Goal: Transaction & Acquisition: Purchase product/service

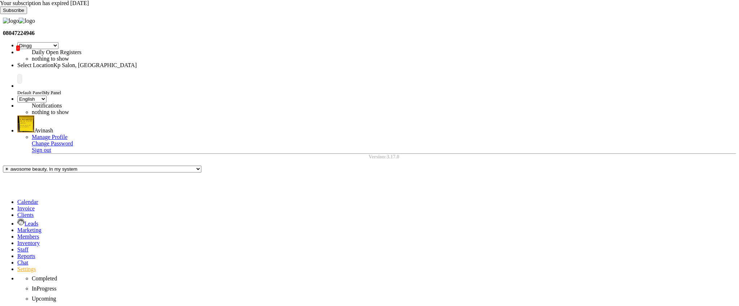
select select "28"
select select "en"
select select "AUTHENTICATION"
click at [17, 253] on icon at bounding box center [17, 256] width 0 height 6
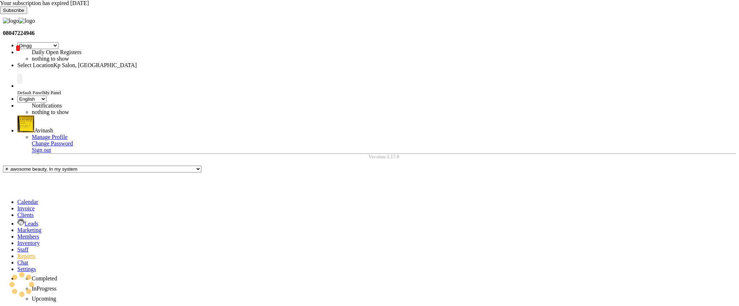
select select "full_report"
select select "csv"
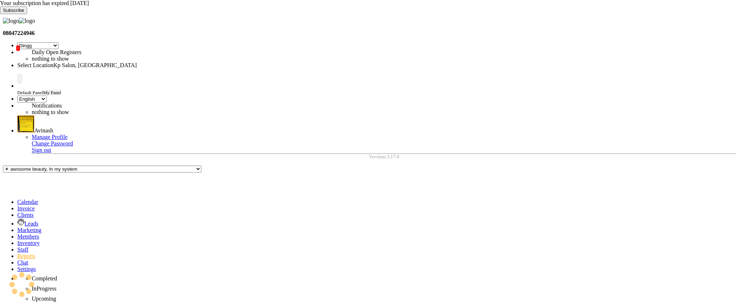
select select "10"
select select "sum"
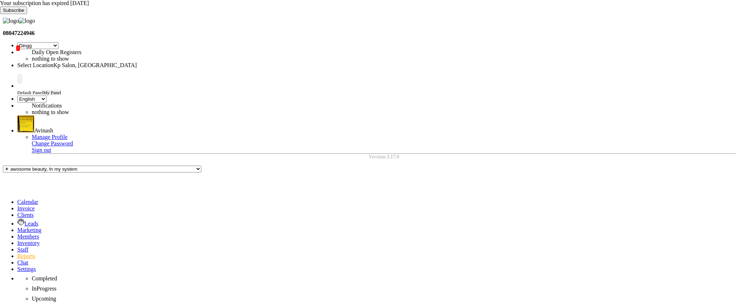
select select "9"
select select "2025"
select select "10"
select select "sum"
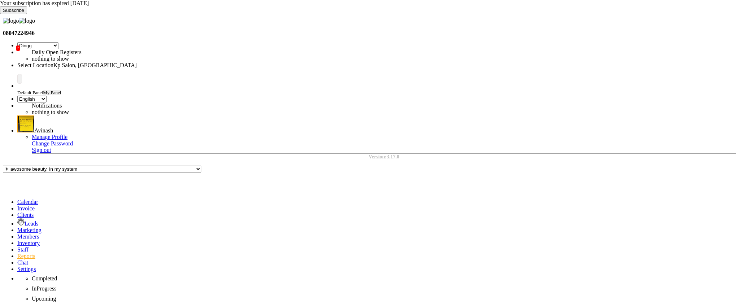
select select "sum"
select select "10"
select select "sum"
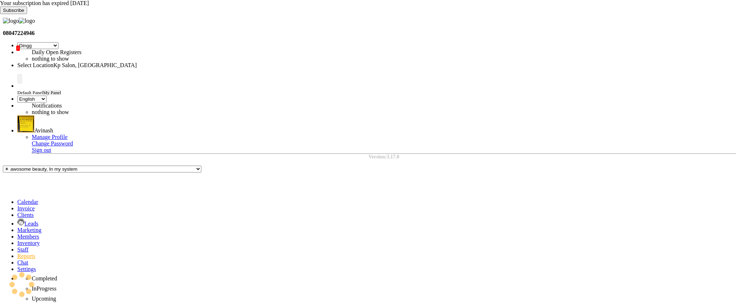
select select "sum"
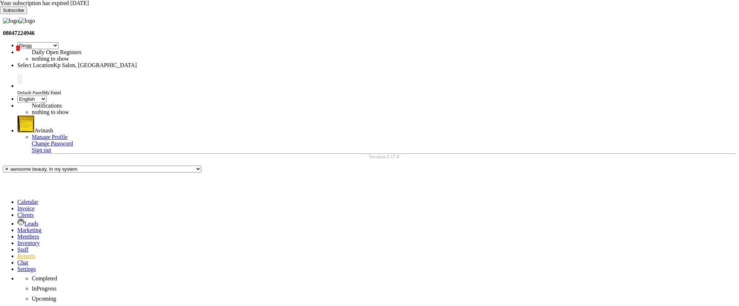
select select "filtered_report"
select select "pdf"
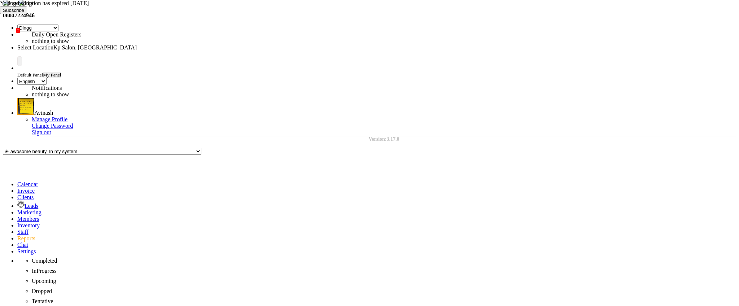
drag, startPoint x: 565, startPoint y: 197, endPoint x: 518, endPoint y: 199, distance: 47.3
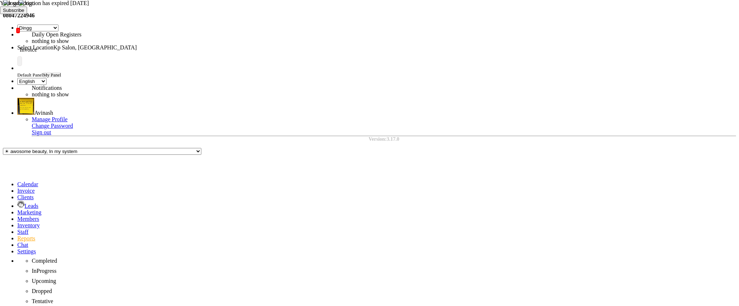
click at [17, 188] on span at bounding box center [17, 191] width 0 height 6
select select "service"
select select "554"
type input "0980"
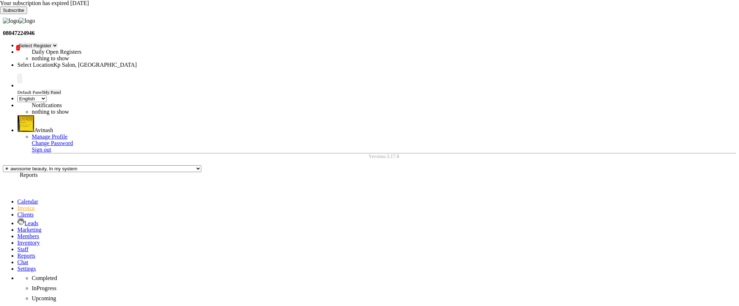
click at [17, 253] on span at bounding box center [17, 256] width 0 height 6
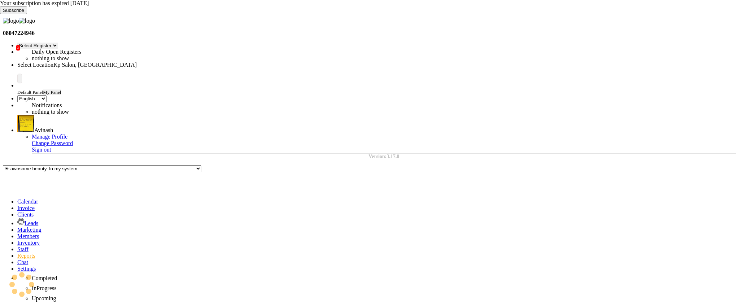
select select "full_report"
select select "csv"
select select "10"
select select "sum"
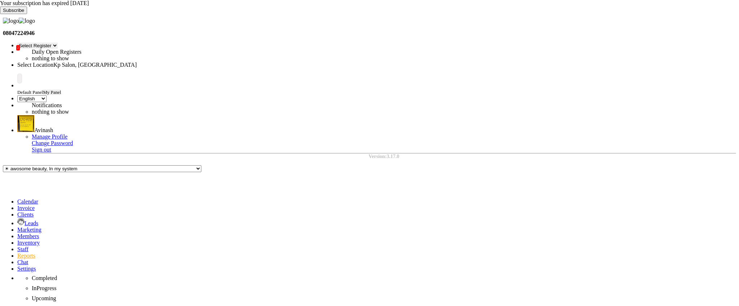
select select "sum"
select select "9"
select select "2025"
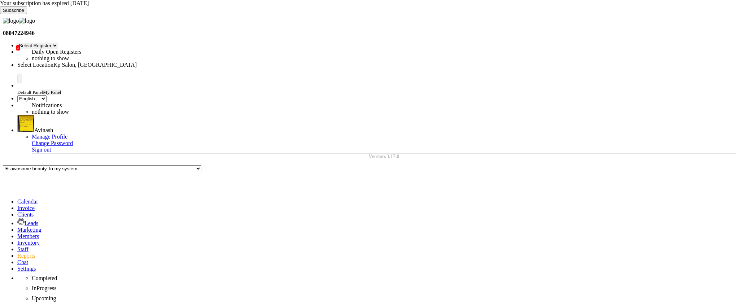
select select "10"
select select "sum"
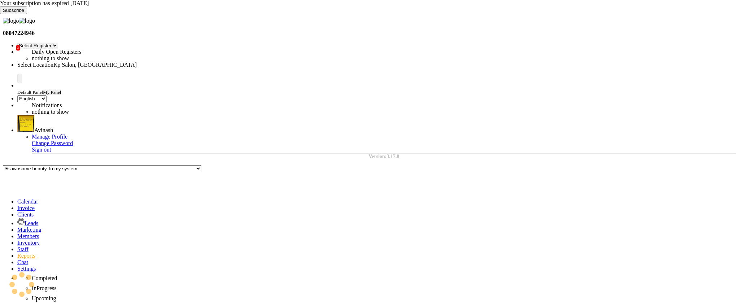
select select "10"
select select "sum"
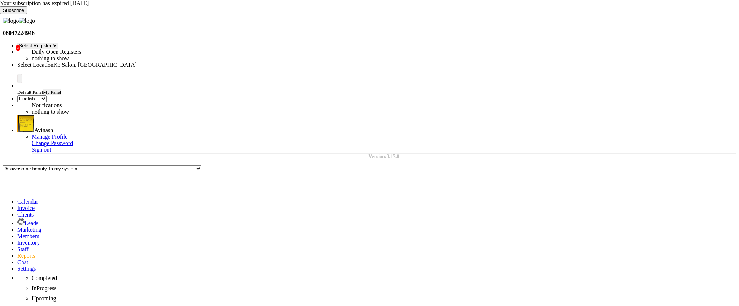
select select "filtered_report"
select select "pdf"
drag, startPoint x: 573, startPoint y: 210, endPoint x: 516, endPoint y: 219, distance: 58.4
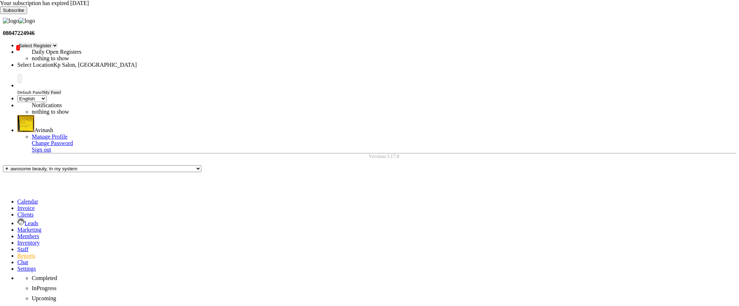
copy td "₹67,43,362.210"
click at [17, 205] on icon at bounding box center [17, 208] width 0 height 6
select select "service"
type input "0980"
select select "554"
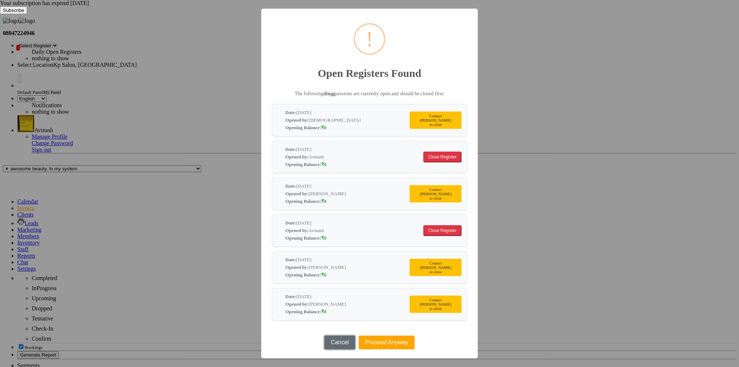
click at [334, 306] on button "Cancel" at bounding box center [340, 343] width 31 height 14
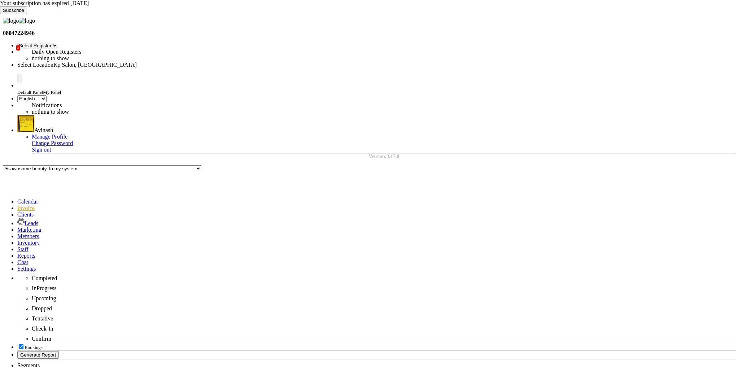
select select "yesterday"
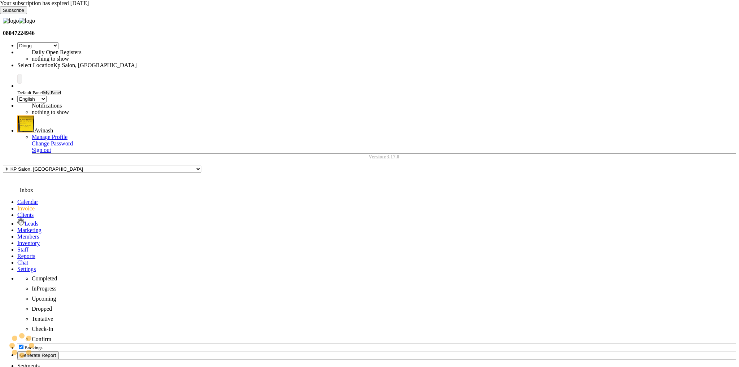
select select "28"
select select "en"
select select "yesterday"
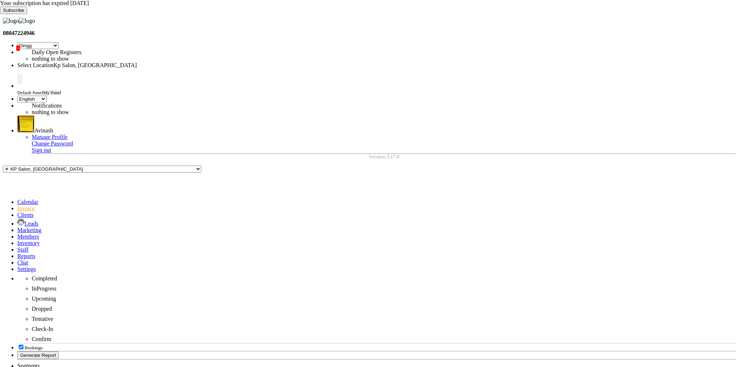
click at [17, 253] on span at bounding box center [17, 256] width 0 height 6
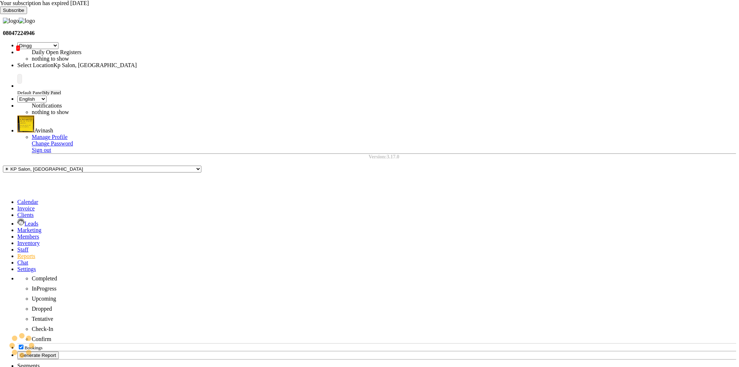
select select "full_report"
select select "csv"
select select "10"
select select "sum"
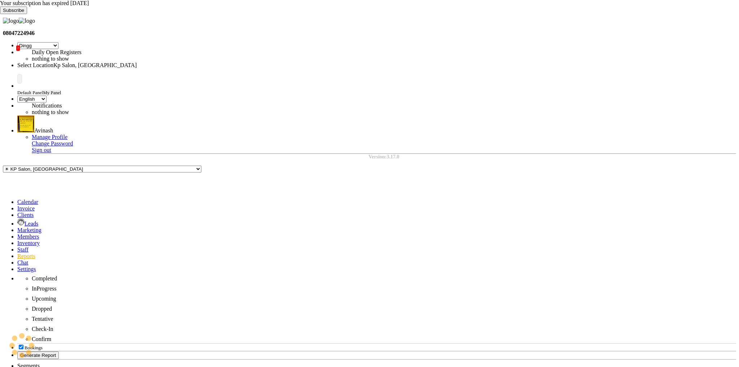
select select "sum"
select select "9"
select select "2025"
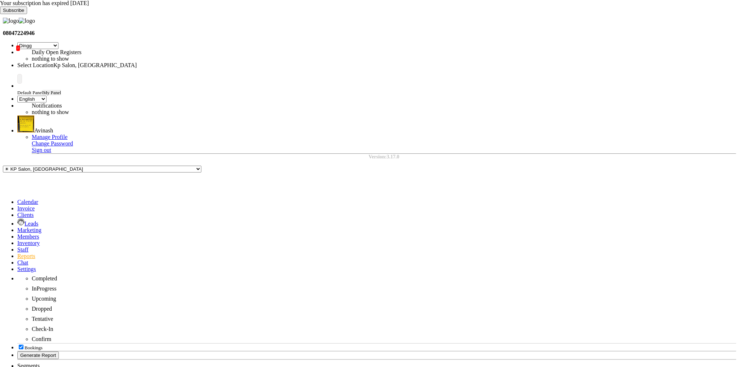
select select "10"
select select "sum"
select select "10"
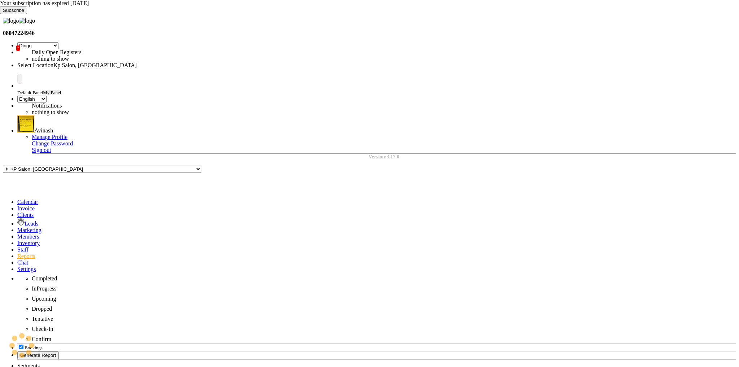
select select "sum"
select select "filtered_report"
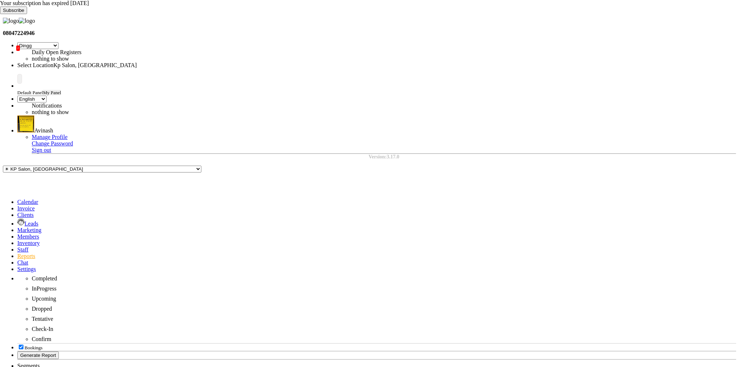
select select "pdf"
select select "9"
select select "2025"
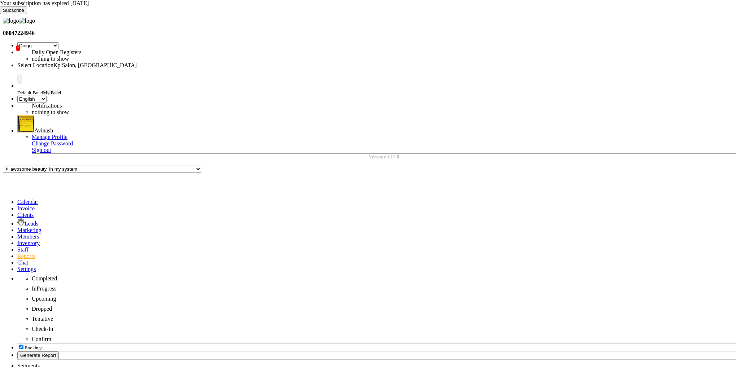
click at [17, 205] on icon at bounding box center [17, 208] width 0 height 6
select select "service"
select select "554"
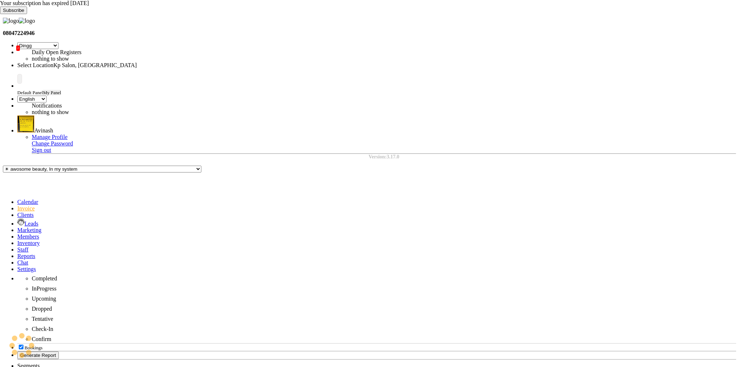
type input "0980"
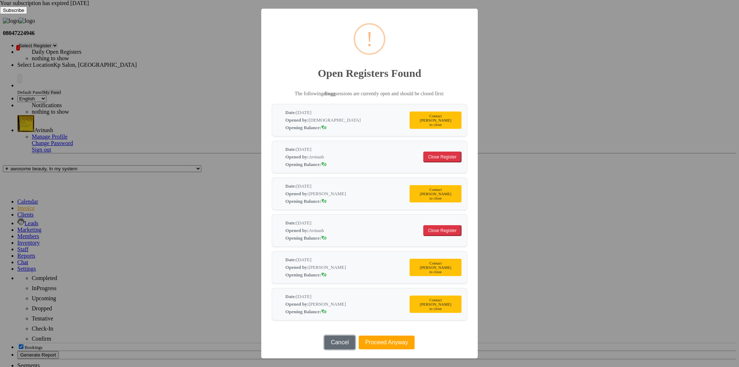
click at [340, 336] on button "Cancel" at bounding box center [340, 343] width 31 height 14
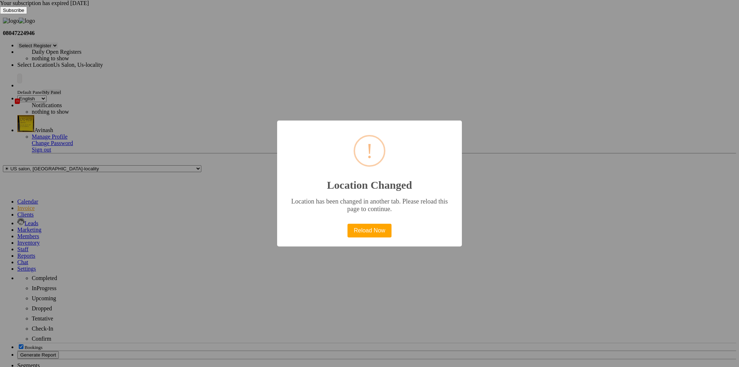
select select "28"
select select "en"
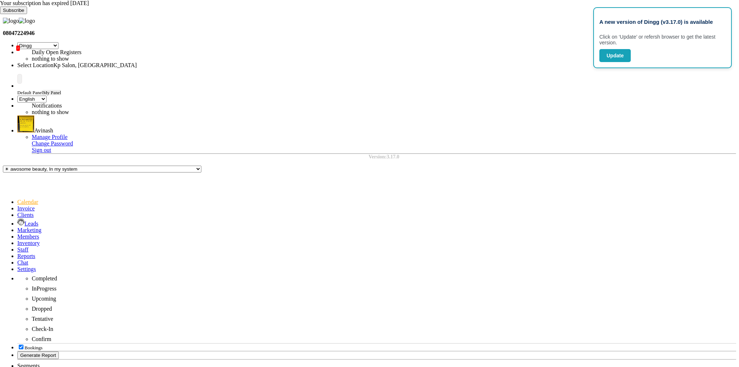
select select "28"
select select "en"
click at [0, 14] on icon at bounding box center [0, 14] width 0 height 0
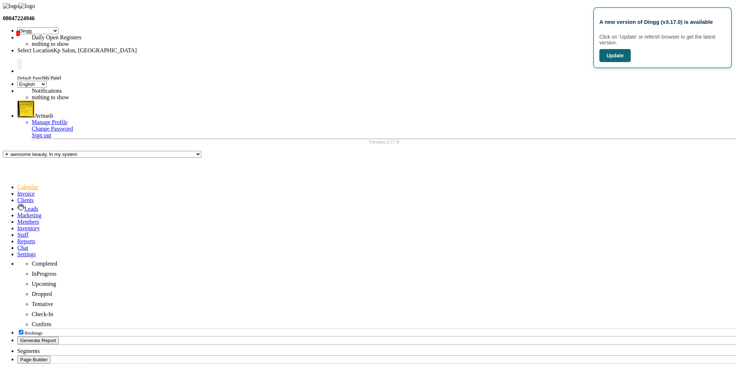
click at [622, 62] on button "Update" at bounding box center [615, 55] width 31 height 13
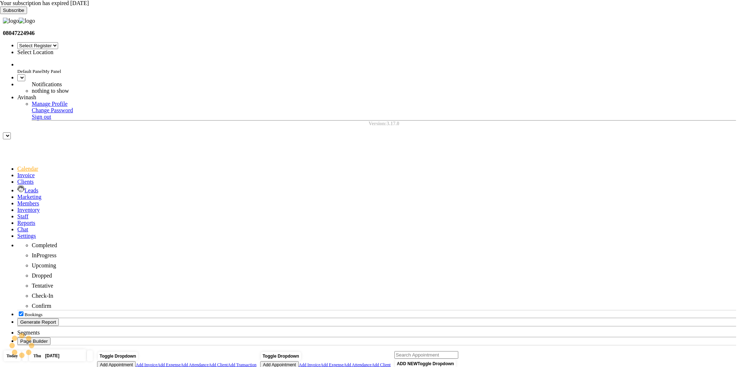
select select "28"
select select "en"
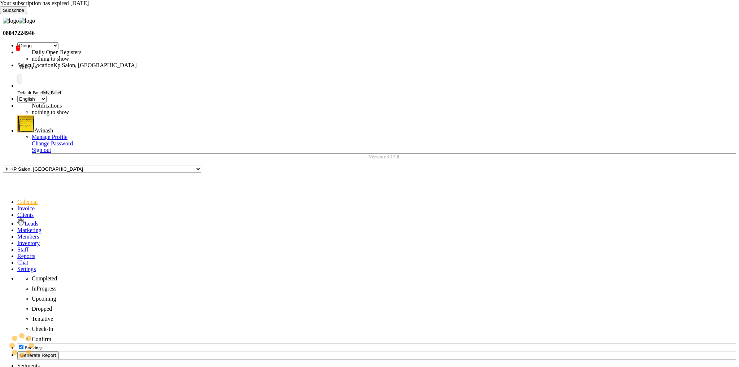
click at [17, 205] on icon at bounding box center [17, 208] width 0 height 6
select select "service"
select select "554"
type input "0980"
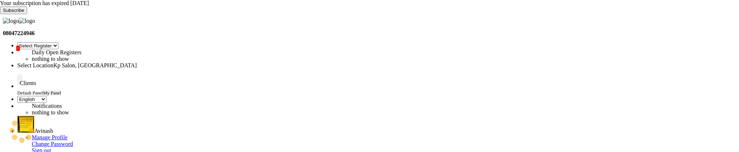
select select "service"
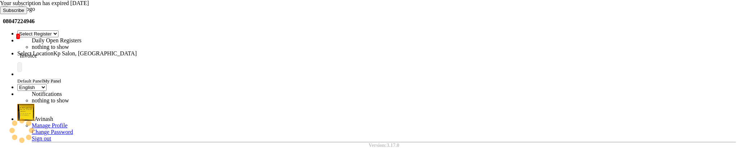
type input "0980"
select select "554"
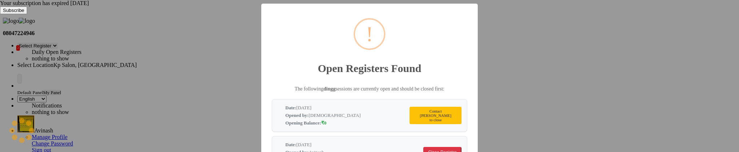
scroll to position [114, 0]
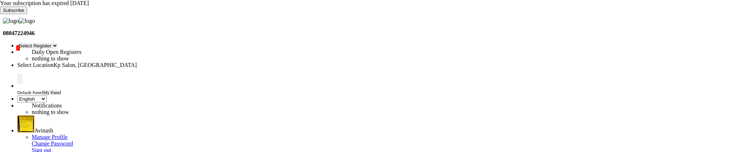
select select "range"
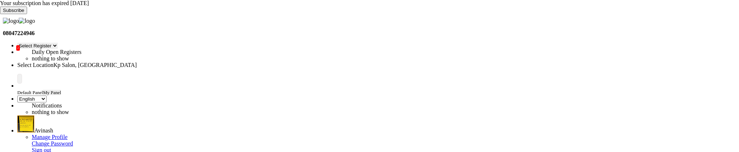
select select "9"
select select "2025"
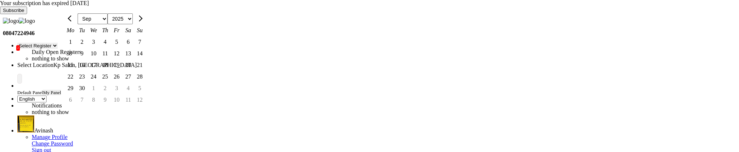
click at [76, 48] on div "1" at bounding box center [71, 42] width 12 height 12
type input "[DATE]"
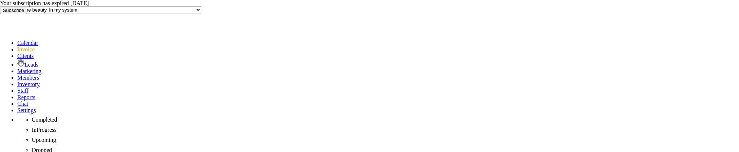
scroll to position [211, 0]
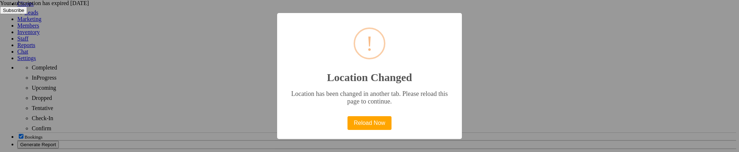
select select "28"
select select "en"
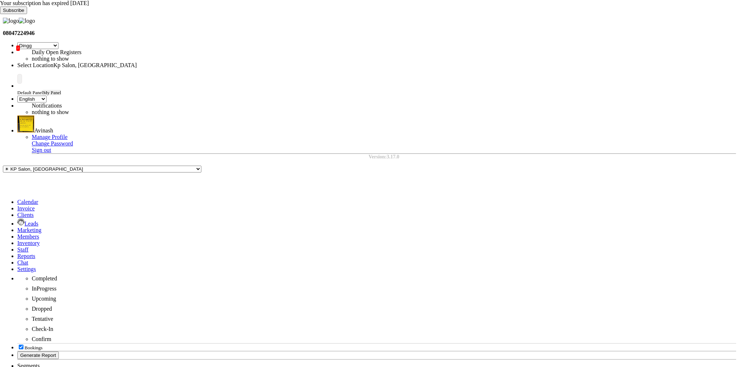
select select "28"
select select "en"
click at [734, 9] on div "Your subscription has expired [DATE] Subscribe" at bounding box center [369, 7] width 739 height 14
click at [687, 76] on div "Cancel Invoice / Refund Invoice" at bounding box center [682, 73] width 78 height 8
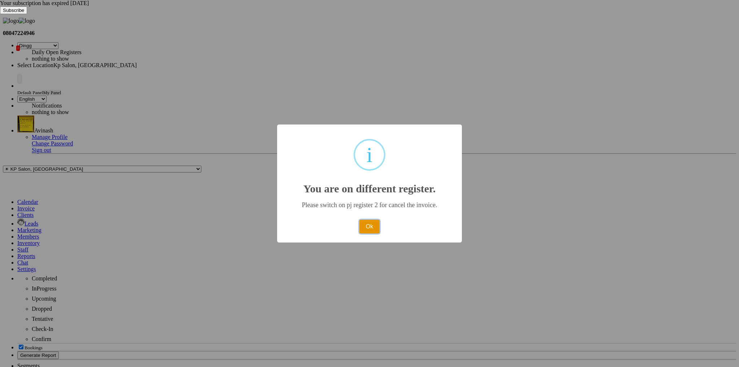
click at [372, 227] on button "Ok" at bounding box center [370, 227] width 20 height 14
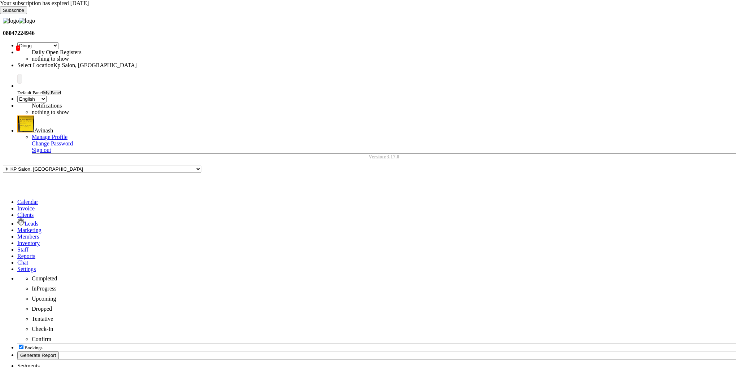
click at [17, 49] on icon at bounding box center [17, 49] width 0 height 0
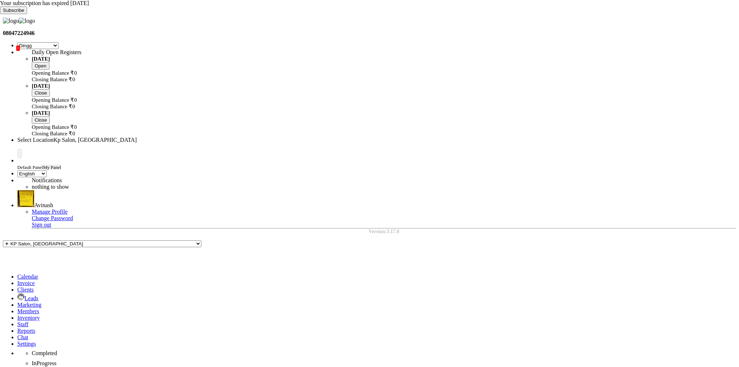
click at [17, 49] on icon at bounding box center [17, 49] width 0 height 0
click at [58, 42] on select "Select Register Reg 1 Dingg R 2 Cache Test Pj Register 2 Register 3" at bounding box center [37, 45] width 41 height 7
click at [58, 43] on select "Select Register Reg 1 Dingg R 2 Cache Test Pj Register 2 Register 3" at bounding box center [37, 46] width 40 height 6
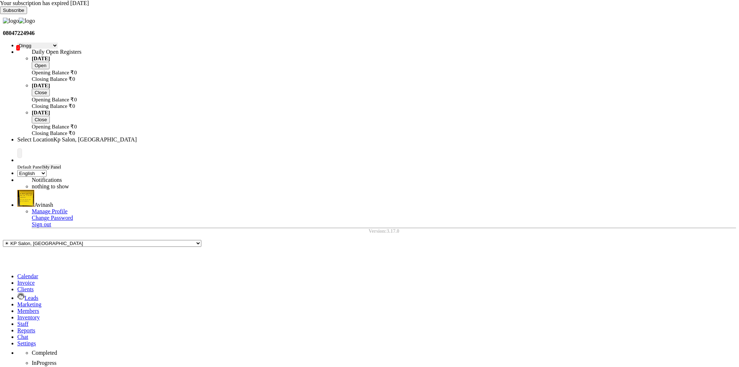
select select "15"
click at [58, 43] on select "Select Register Reg 1 Dingg R 2 Cache Test Pj Register 2 Register 3" at bounding box center [37, 46] width 40 height 6
click at [676, 74] on div "Cancel Invoice / Refund Invoice" at bounding box center [682, 73] width 78 height 8
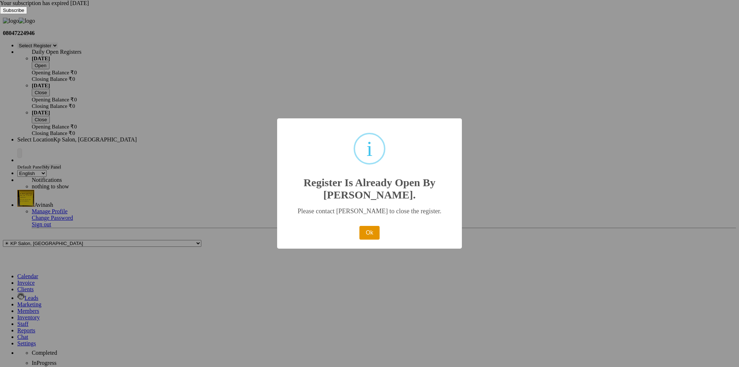
click at [368, 233] on button "Ok" at bounding box center [370, 233] width 20 height 14
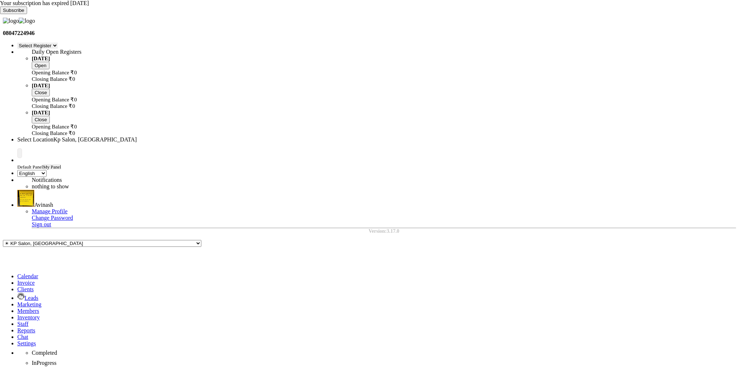
click at [0, 14] on icon at bounding box center [0, 14] width 0 height 0
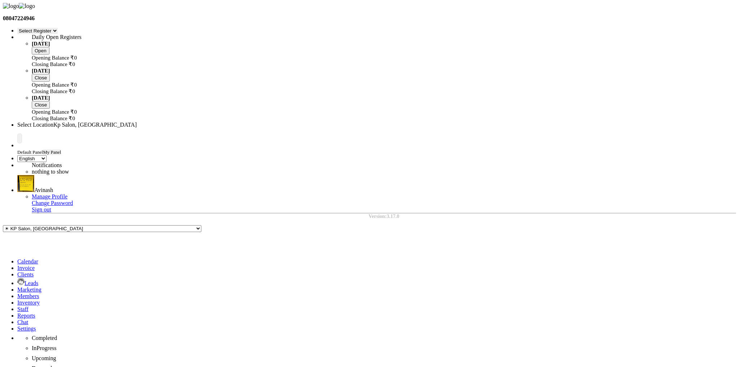
click at [144, 122] on input "text" at bounding box center [80, 124] width 126 height 5
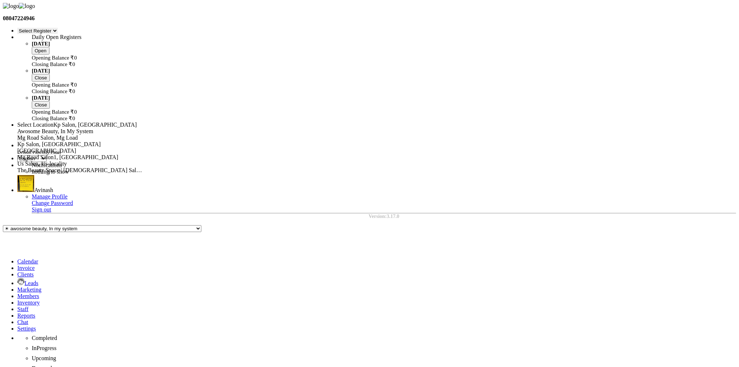
scroll to position [10, 0]
click at [67, 161] on span "Us Salon, Us-locality" at bounding box center [41, 164] width 49 height 6
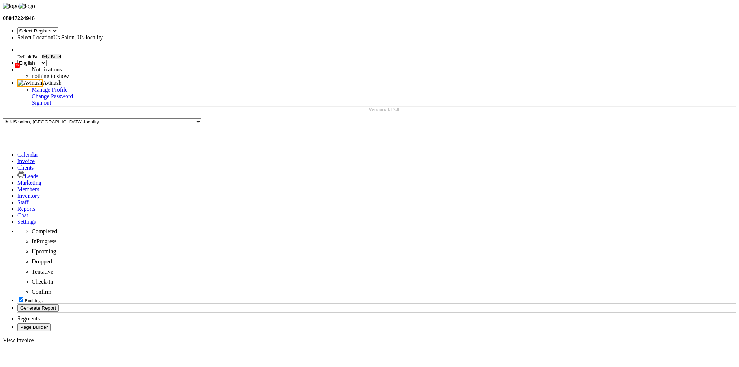
select select "en"
click at [17, 158] on span at bounding box center [17, 161] width 0 height 6
select select "service"
select select "1023"
type input "0028"
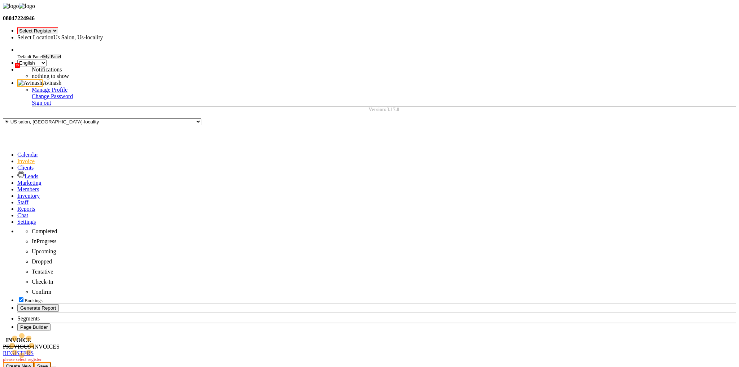
click at [60, 344] on link "PREVIOUS INVOICES" at bounding box center [31, 347] width 57 height 6
click at [43, 364] on select "[DATE] [DATE] Custom Range" at bounding box center [23, 367] width 40 height 7
select select "[DATE]"
click at [43, 364] on select "[DATE] [DATE] Custom Range" at bounding box center [23, 367] width 40 height 7
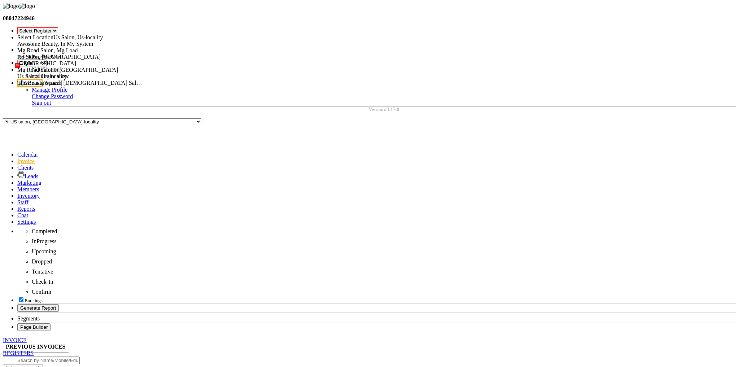
click at [144, 35] on input "text" at bounding box center [80, 37] width 126 height 5
click at [118, 67] on span "Mg Road Salon1, [GEOGRAPHIC_DATA]" at bounding box center [67, 70] width 101 height 6
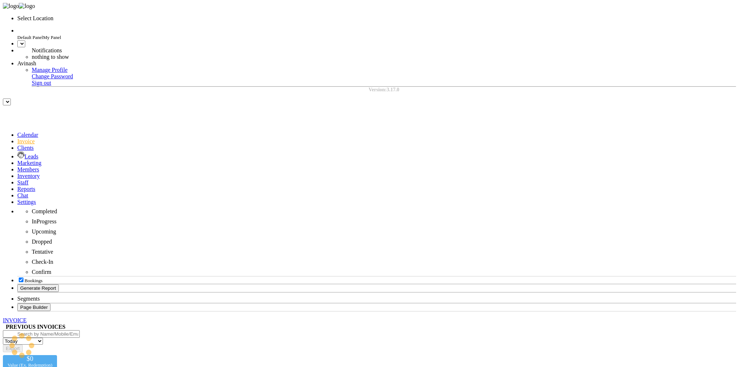
select select "en"
click at [144, 16] on input "text" at bounding box center [80, 18] width 126 height 5
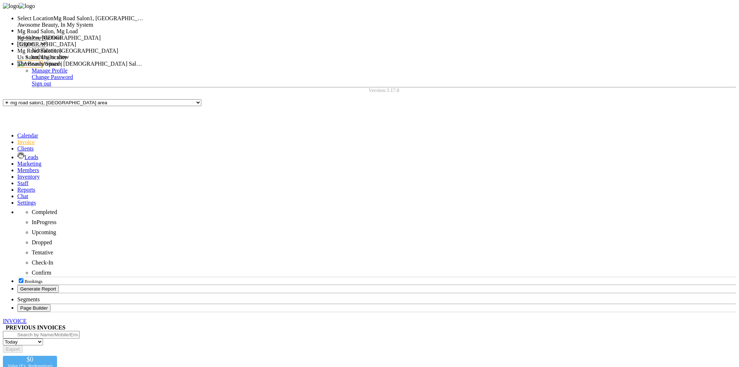
click at [144, 41] on div "Kp Salon, [GEOGRAPHIC_DATA]" at bounding box center [80, 38] width 126 height 6
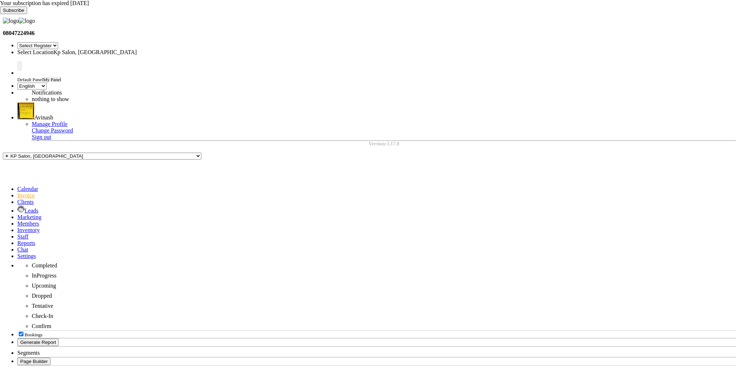
select select "en"
click at [0, 14] on icon at bounding box center [0, 14] width 0 height 0
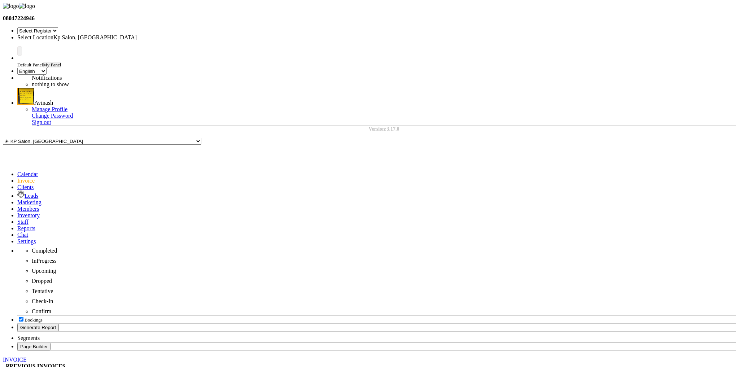
click at [58, 27] on select "Select Register Ganesh123 Us Salon , 1" at bounding box center [37, 30] width 41 height 7
click at [17, 178] on icon at bounding box center [17, 181] width 0 height 6
select select "service"
type input "0980"
select select "554"
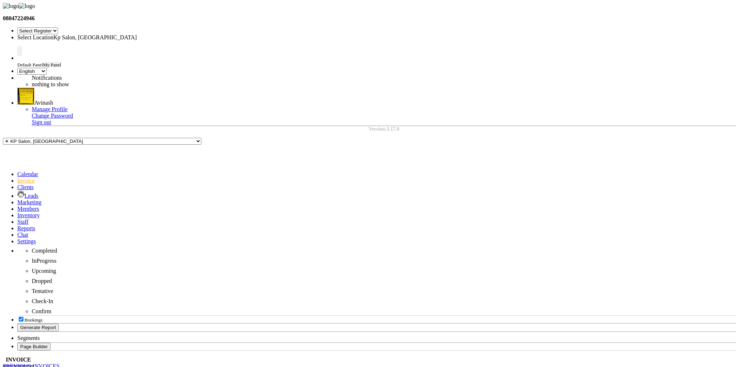
click at [473, 27] on ul "Select Register Ganesh123 Us Salon , 1 Select Location × Kp Salon, Pune" at bounding box center [370, 33] width 734 height 13
click at [58, 27] on select "Select Register Ganesh123 Us Salon , 1" at bounding box center [37, 30] width 41 height 7
click at [144, 35] on input "text" at bounding box center [80, 37] width 126 height 5
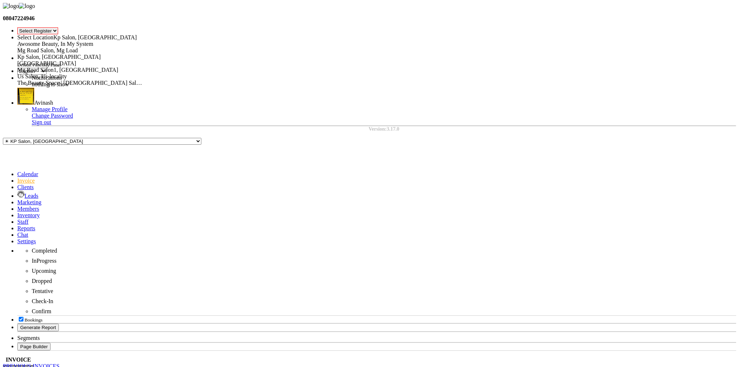
click at [438, 357] on div "INVOICE PREVIOUS INVOICES REGISTERS please select register Create New Save Open…" at bounding box center [370, 373] width 734 height 33
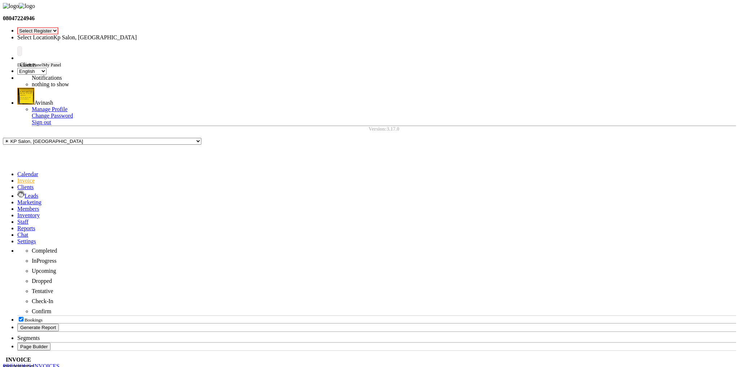
click at [17, 184] on icon at bounding box center [17, 187] width 0 height 6
click at [58, 27] on select "Select Register Ganesh123 Us Salon , 1" at bounding box center [37, 30] width 41 height 7
select select "38"
click at [58, 27] on select "Select Register Ganesh123 Us Salon , 1" at bounding box center [37, 30] width 41 height 7
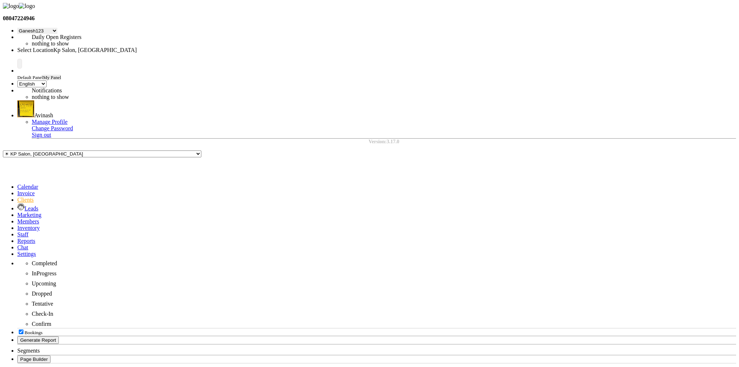
click at [57, 28] on select "Select Register Ganesh123 Us Salon , 1" at bounding box center [37, 31] width 40 height 6
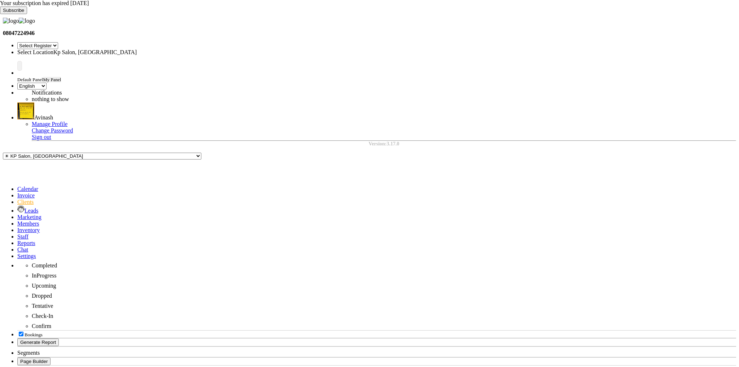
select select "en"
click at [0, 14] on icon at bounding box center [0, 14] width 0 height 0
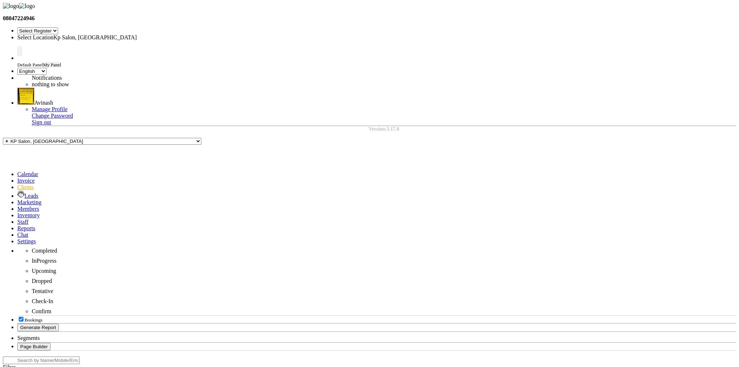
click at [58, 27] on select "Select Register Ganesh123 Us Salon , 1" at bounding box center [37, 30] width 41 height 7
click at [17, 178] on span at bounding box center [17, 181] width 0 height 6
select select "service"
type input "0980"
select select "554"
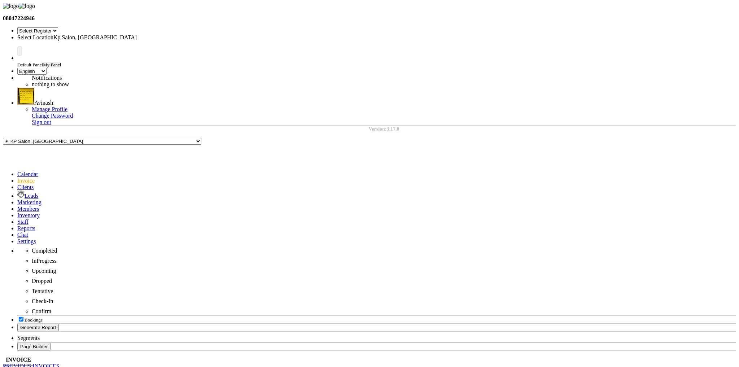
click at [58, 27] on select "Select Register Ganesh123 Us Salon , 1" at bounding box center [37, 30] width 41 height 7
click at [53, 100] on span "Avinash" at bounding box center [43, 103] width 19 height 6
click at [51, 119] on link "Sign out" at bounding box center [41, 122] width 19 height 6
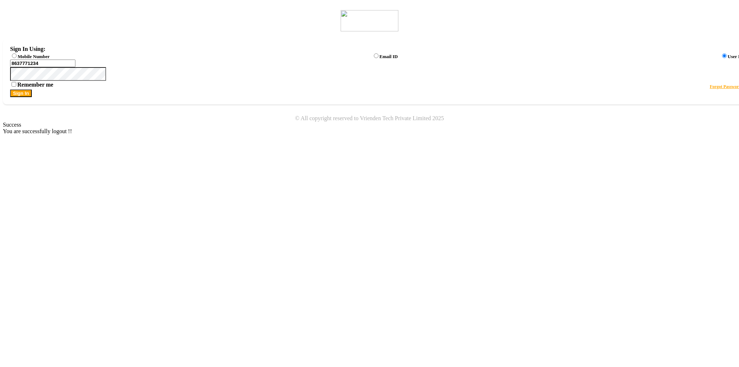
click at [49, 58] on label "Mobile Number" at bounding box center [34, 56] width 32 height 5
click at [17, 58] on input "Mobile Number" at bounding box center [14, 55] width 5 height 5
radio input "true"
radio input "false"
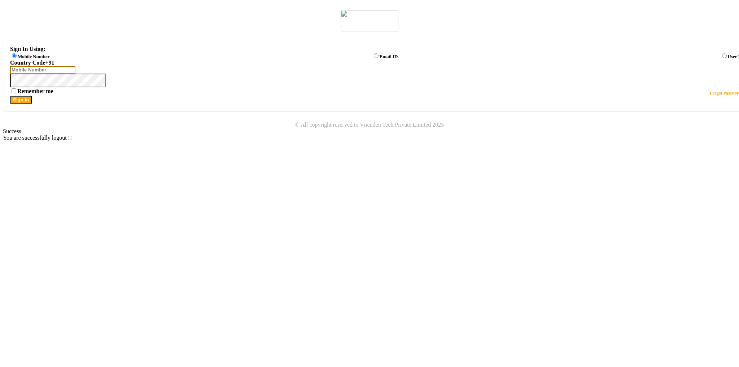
click at [75, 74] on input "Username" at bounding box center [42, 70] width 65 height 8
type input "8637771234"
click at [75, 74] on input "8637771234" at bounding box center [42, 70] width 65 height 8
click at [728, 57] on label "User ID" at bounding box center [736, 56] width 16 height 5
click at [722, 57] on input "User ID" at bounding box center [724, 55] width 5 height 5
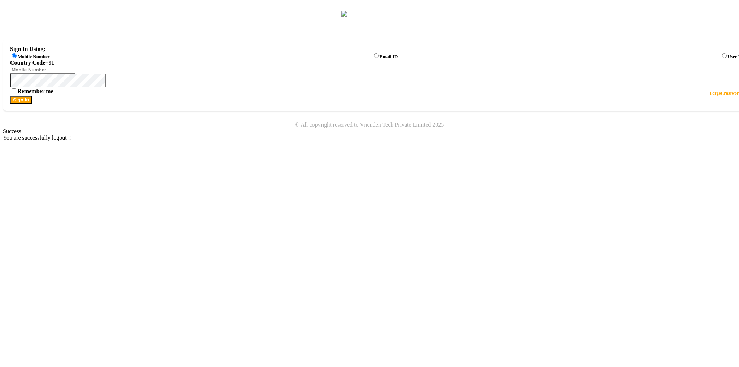
radio input "true"
radio input "false"
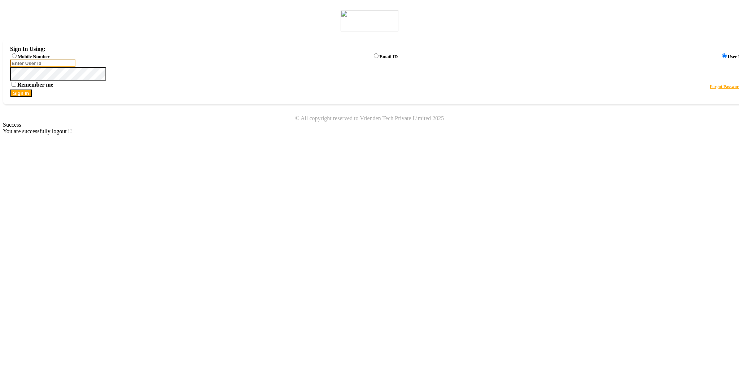
click at [75, 67] on input "Username" at bounding box center [42, 64] width 65 height 8
type input "pj@dingg"
click at [32, 97] on button "Sign In" at bounding box center [21, 94] width 22 height 8
click at [10, 81] on icon at bounding box center [10, 81] width 0 height 0
click at [49, 58] on label "Mobile Number" at bounding box center [34, 56] width 32 height 5
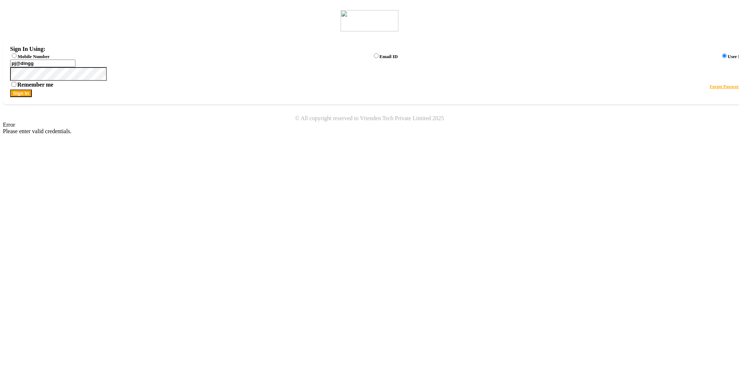
click at [17, 58] on input "Mobile Number" at bounding box center [14, 55] width 5 height 5
radio input "true"
radio input "false"
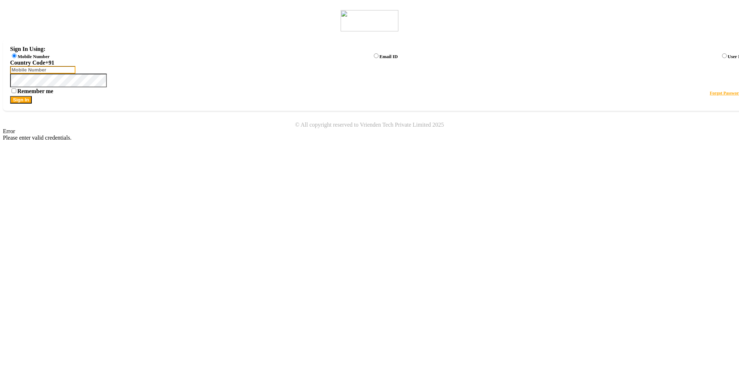
click at [75, 74] on input "Username" at bounding box center [42, 70] width 65 height 8
type input "8637771234"
click at [32, 104] on button "Sign In" at bounding box center [21, 100] width 22 height 8
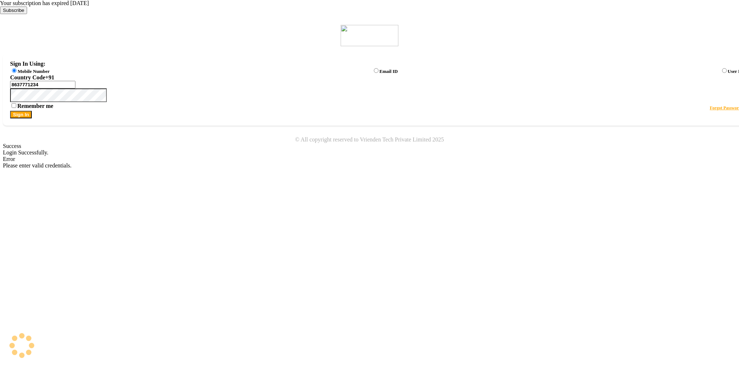
click at [647, 162] on div "Please enter valid credentials." at bounding box center [370, 165] width 734 height 6
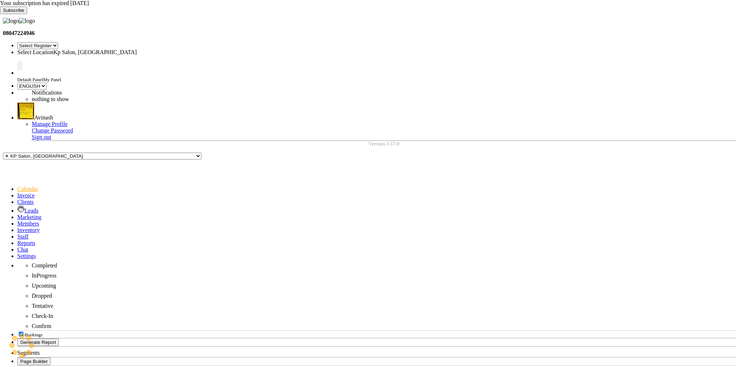
select select "en"
click at [17, 192] on icon at bounding box center [17, 195] width 0 height 6
select select "service"
type input "0980"
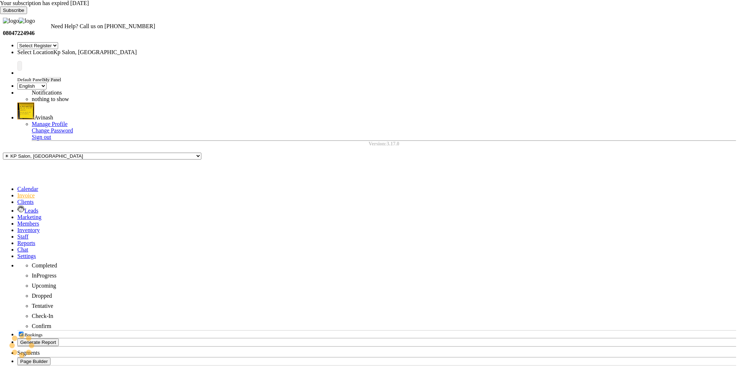
select select "554"
click at [58, 42] on select "Select Register Ganesh123 Us Salon , 1" at bounding box center [37, 45] width 41 height 7
click at [0, 14] on icon at bounding box center [0, 14] width 0 height 0
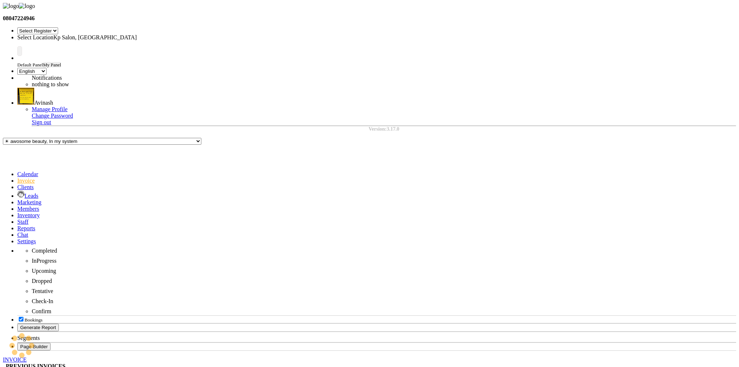
click at [58, 27] on select "Select Register Ganesh123 Us Salon , 1" at bounding box center [37, 30] width 41 height 7
click at [144, 34] on div "Select Location × Kp Salon, Pune" at bounding box center [80, 37] width 126 height 6
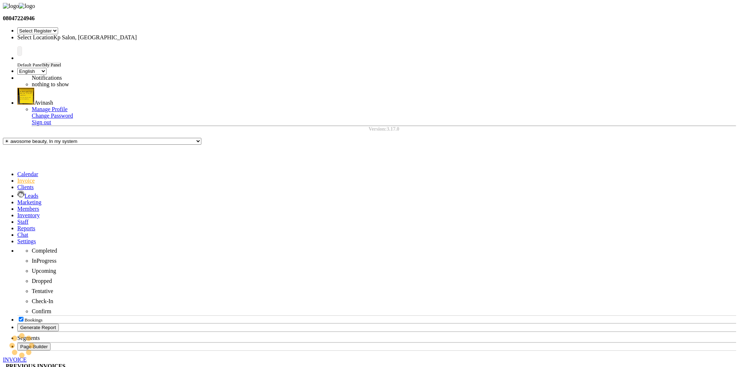
click at [522, 20] on nav "08047224946 Select Register Ganesh123 Us Salon , 1 Select Location × Kp Salon, …" at bounding box center [370, 67] width 734 height 129
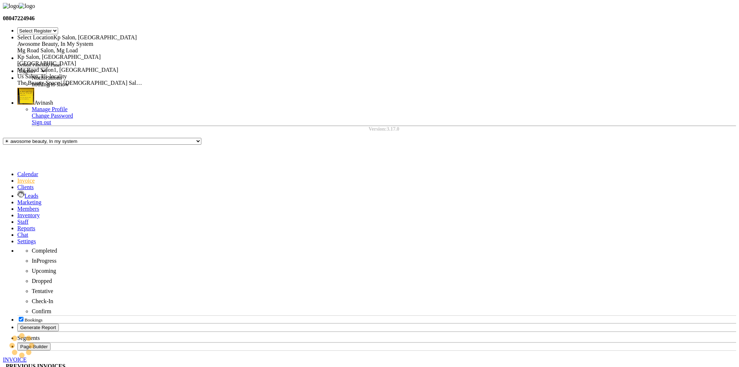
click at [144, 35] on input "text" at bounding box center [80, 37] width 126 height 5
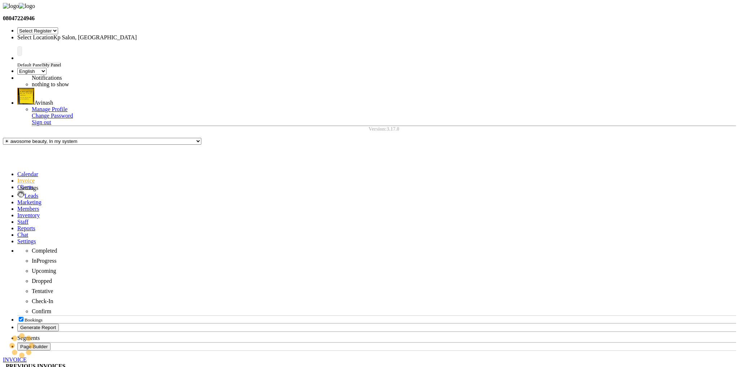
click at [17, 238] on icon at bounding box center [17, 241] width 0 height 6
select select "1561"
click at [17, 178] on span at bounding box center [17, 181] width 0 height 6
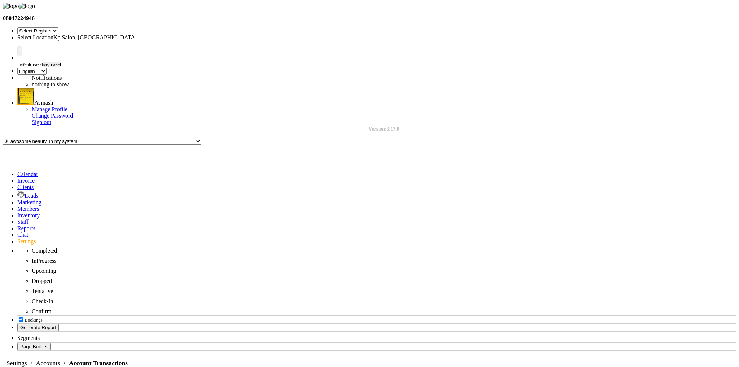
select select "service"
type input "0980"
select select "554"
click at [144, 34] on div at bounding box center [80, 37] width 126 height 6
click at [428, 357] on div "INVOICE PREVIOUS INVOICES REGISTERS please select register Create New Save Open…" at bounding box center [370, 373] width 734 height 33
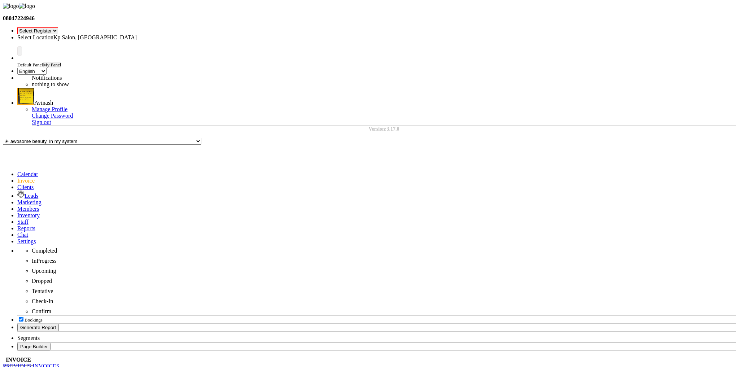
click at [58, 27] on select "Select Register Ganesh123 Us Salon , 1" at bounding box center [37, 30] width 41 height 7
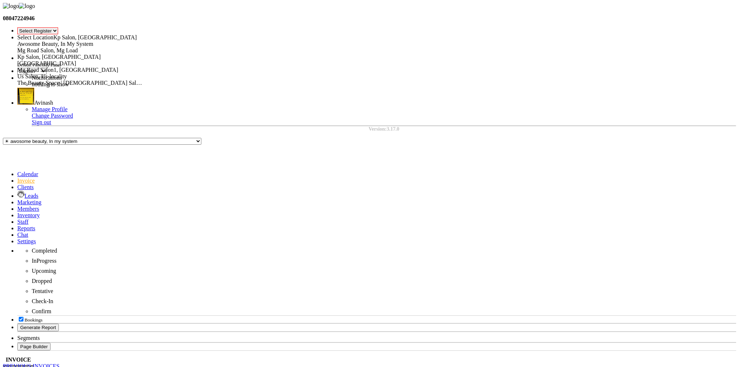
click at [144, 35] on input "text" at bounding box center [80, 37] width 126 height 5
click at [93, 41] on span "Awosome Beauty, In My System" at bounding box center [55, 44] width 76 height 6
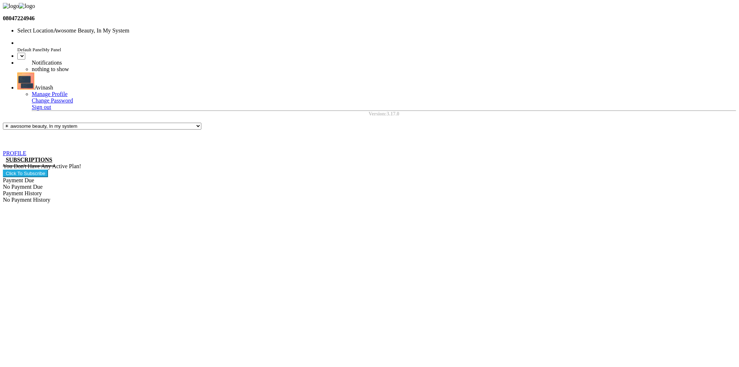
select select "en"
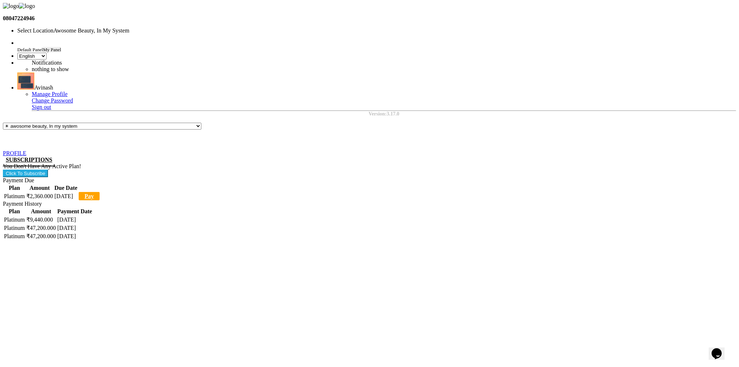
click at [144, 28] on input "text" at bounding box center [80, 30] width 126 height 5
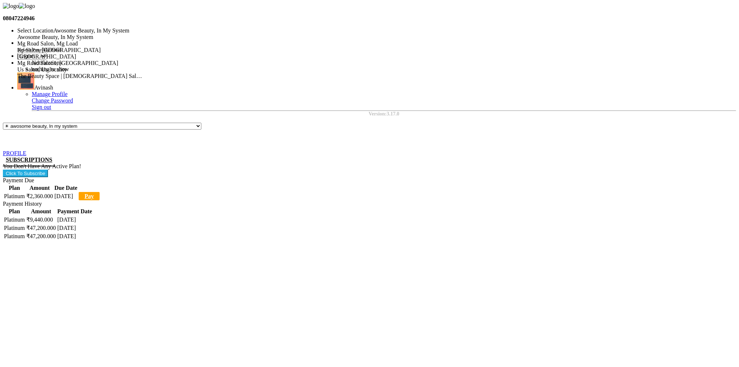
click at [78, 40] on span "Mg Road Salon, Mg Load" at bounding box center [47, 43] width 61 height 6
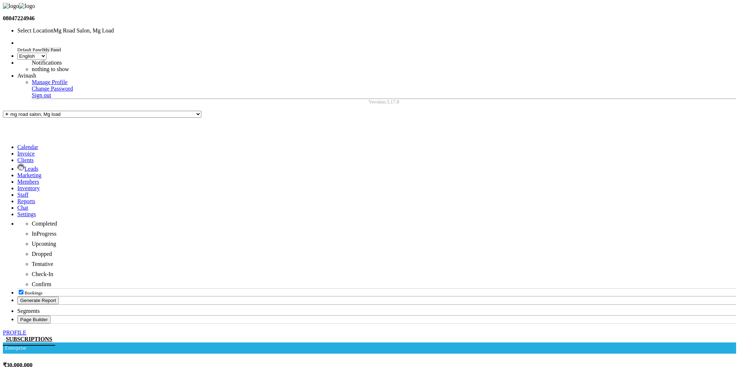
select select "en"
click at [17, 198] on icon at bounding box center [17, 201] width 0 height 6
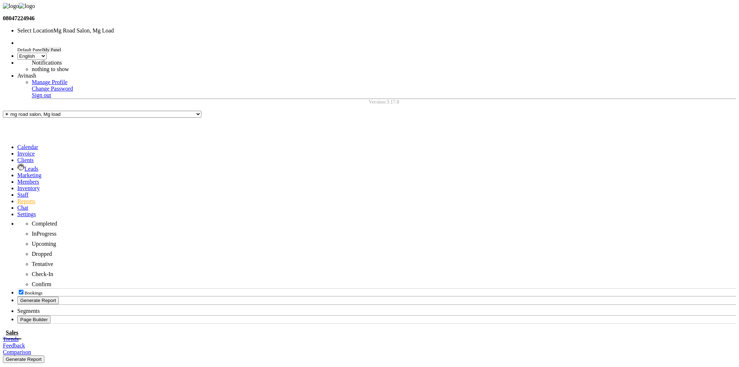
click at [71, 367] on span "Sales" at bounding box center [65, 372] width 12 height 6
select select "9"
select select "2025"
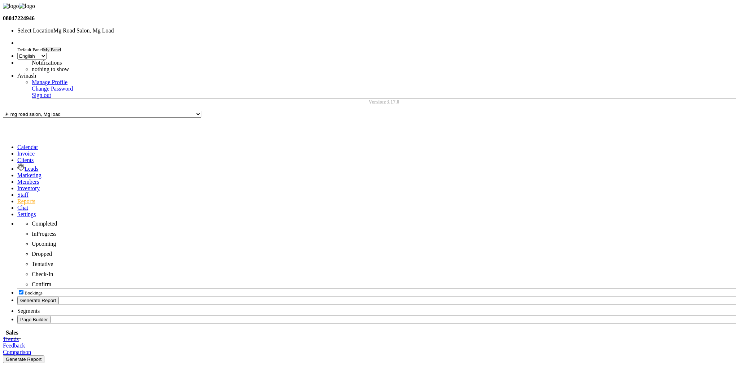
select select "8"
click at [17, 151] on span at bounding box center [17, 154] width 0 height 6
select select "service"
select select "655"
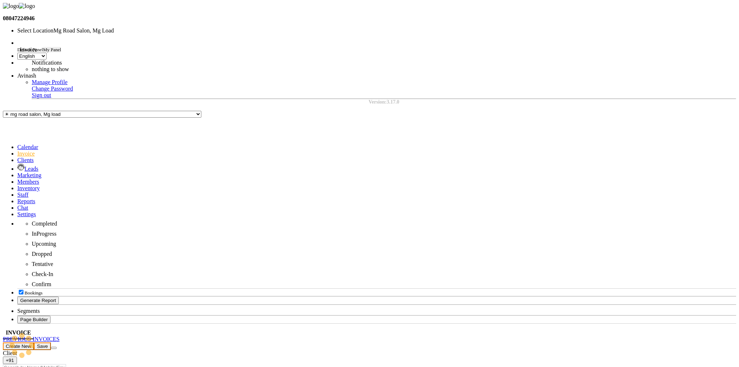
type input "2137"
click at [105, 330] on div "INVOICE PREVIOUS INVOICES Create New Save" at bounding box center [370, 340] width 734 height 21
click at [60, 336] on link "PREVIOUS INVOICES" at bounding box center [31, 339] width 57 height 6
click at [43, 350] on select "Today Yesterday Custom Range" at bounding box center [23, 353] width 40 height 7
select select "range"
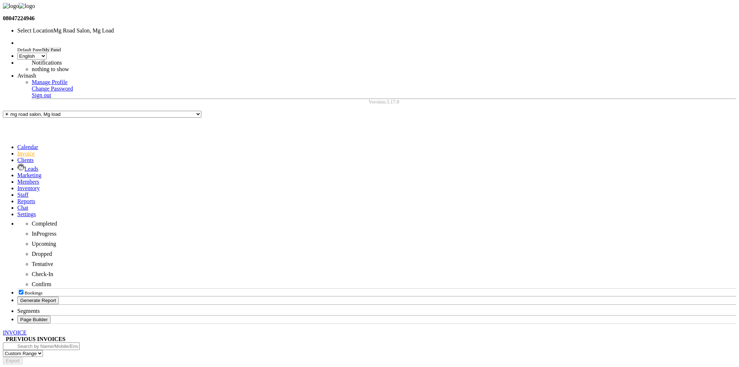
click at [43, 350] on select "Today Yesterday Custom Range" at bounding box center [23, 353] width 40 height 7
click at [67, 357] on input "04-09-2025" at bounding box center [35, 361] width 64 height 8
select select "9"
select select "2025"
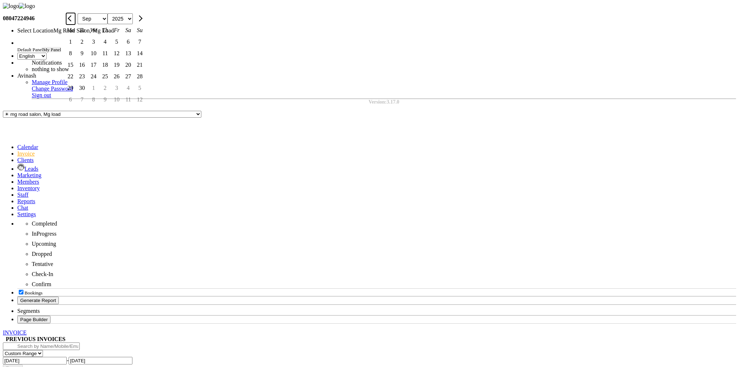
click at [75, 25] on button "Previous month" at bounding box center [70, 19] width 9 height 12
select select "8"
click at [122, 48] on div "1" at bounding box center [117, 42] width 12 height 12
type input "01-08-2025"
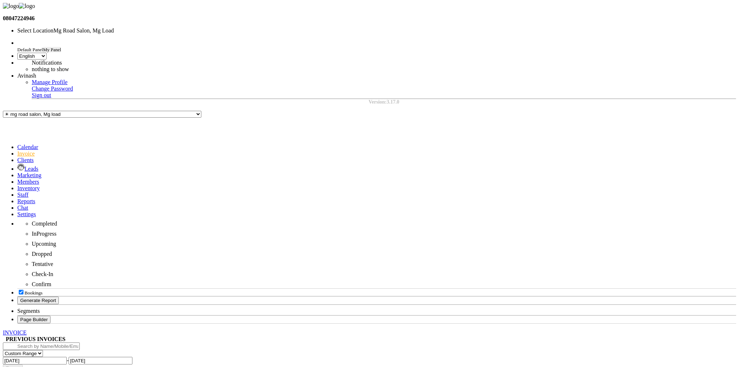
click at [133, 357] on input "[DATE]" at bounding box center [101, 361] width 64 height 8
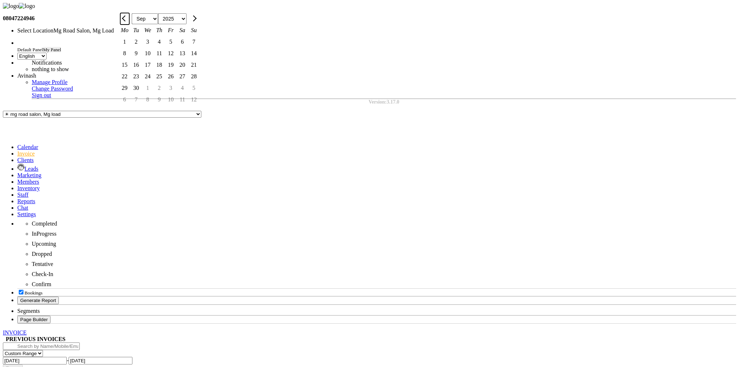
click at [128, 21] on span "Previous month" at bounding box center [125, 18] width 6 height 6
select select "8"
click at [200, 94] on div "31" at bounding box center [194, 88] width 12 height 12
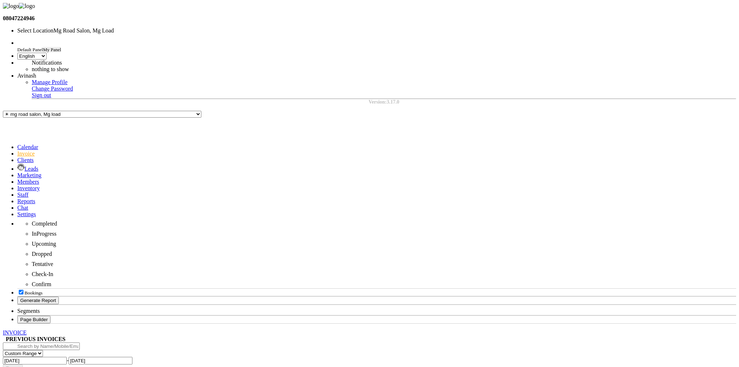
click at [133, 357] on input "31-08-2025" at bounding box center [101, 361] width 64 height 8
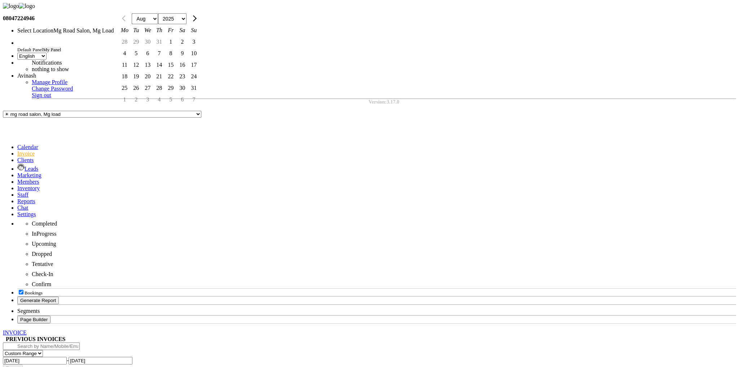
click at [188, 94] on div "30" at bounding box center [183, 88] width 12 height 12
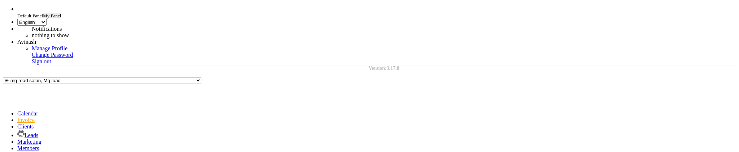
scroll to position [44, 0]
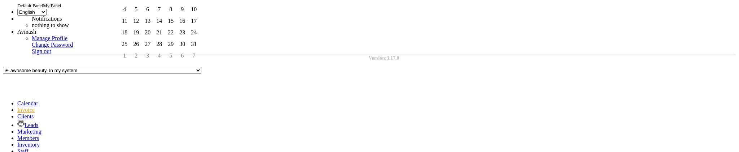
click at [177, 50] on div "29" at bounding box center [171, 44] width 12 height 12
type input "29-08-2025"
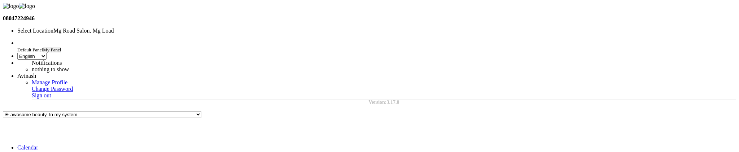
select select "service"
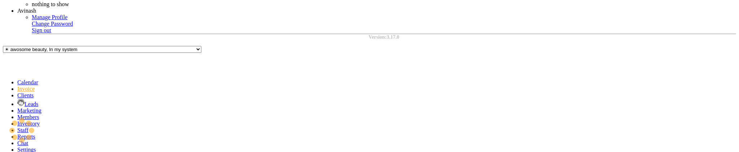
select select "655"
type input "2137"
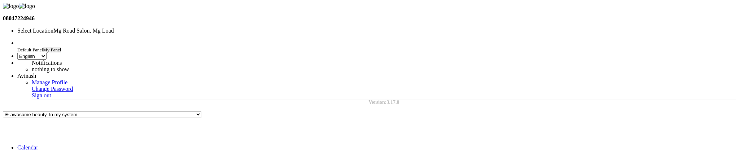
select select "range"
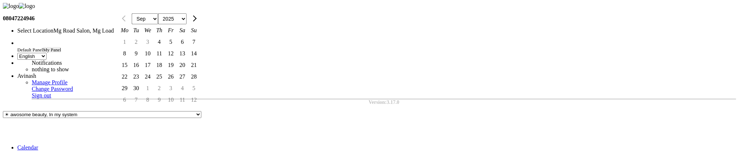
click at [132, 25] on div at bounding box center [124, 19] width 14 height 12
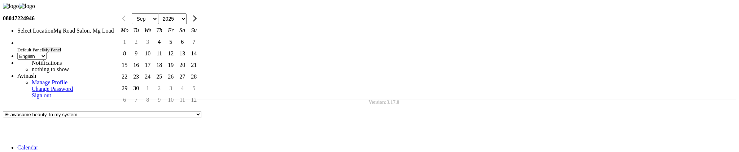
select select "9"
select select "2025"
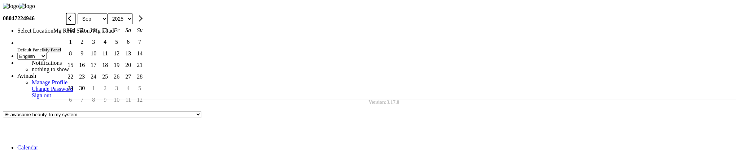
click at [75, 25] on button "Previous month" at bounding box center [70, 19] width 9 height 12
select select "8"
click at [122, 48] on div "1" at bounding box center [117, 42] width 12 height 12
type input "01-08-2025"
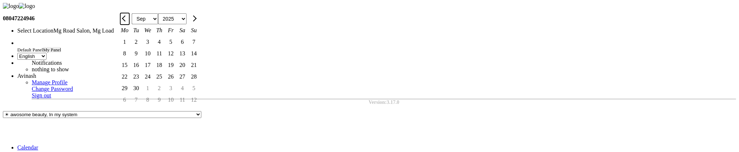
click at [128, 21] on span "Previous month" at bounding box center [125, 18] width 6 height 6
select select "8"
click at [177, 94] on div "29" at bounding box center [171, 88] width 12 height 12
type input "29-08-2025"
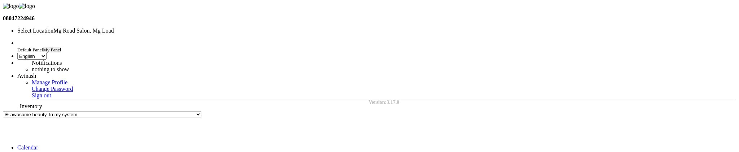
scroll to position [20, 0]
type input "invoice"
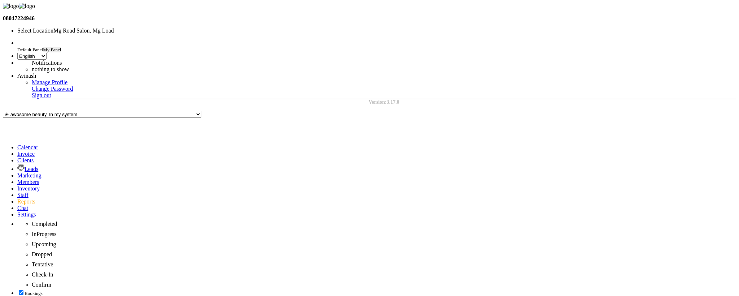
select select "9"
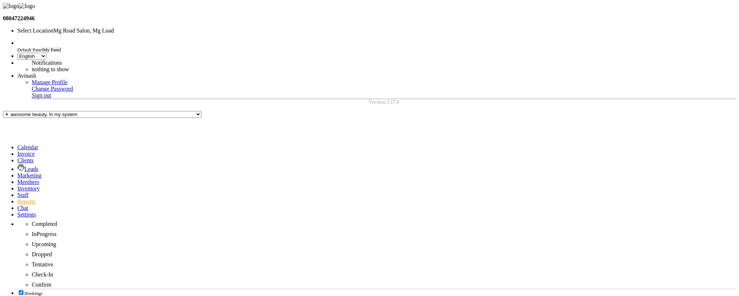
select select "2025"
select select "8"
select select "filtered_report"
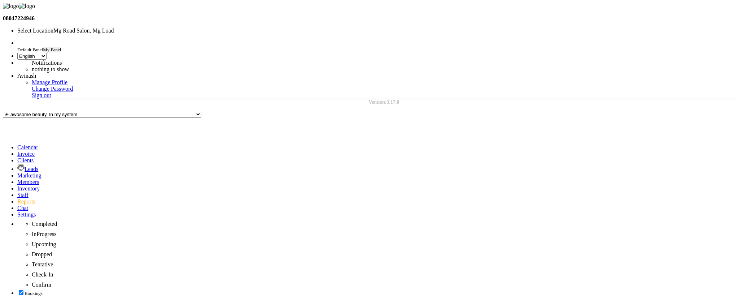
select select "pdf"
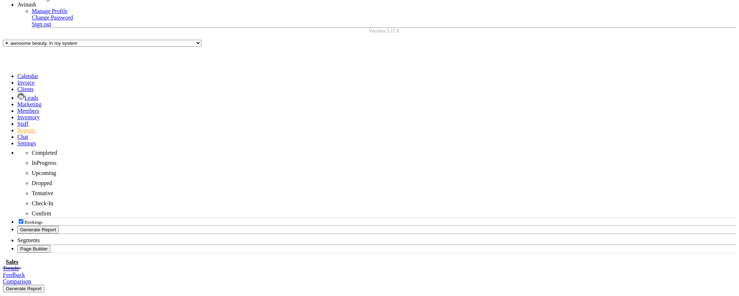
scroll to position [0, 482]
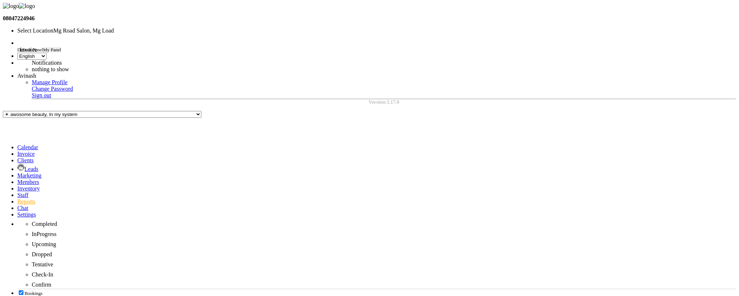
click at [17, 151] on span at bounding box center [17, 154] width 0 height 6
select select "service"
select select "655"
type input "2137"
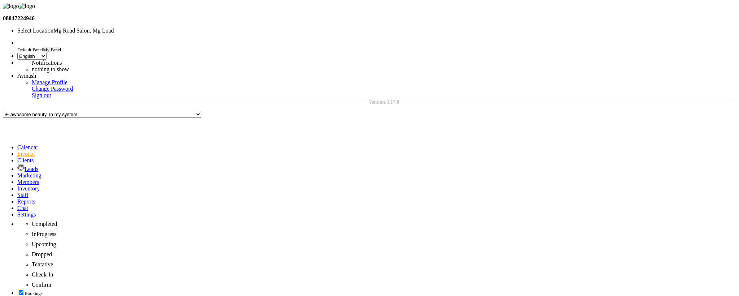
select select "range"
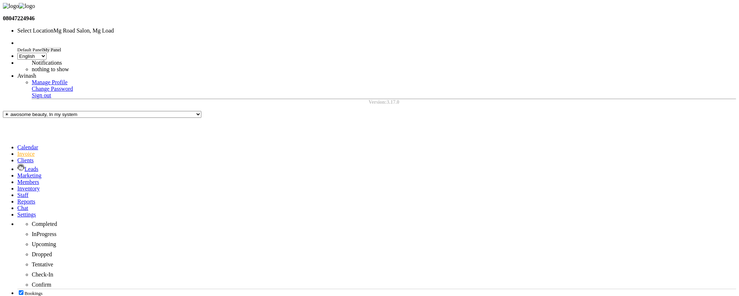
select select "9"
select select "2025"
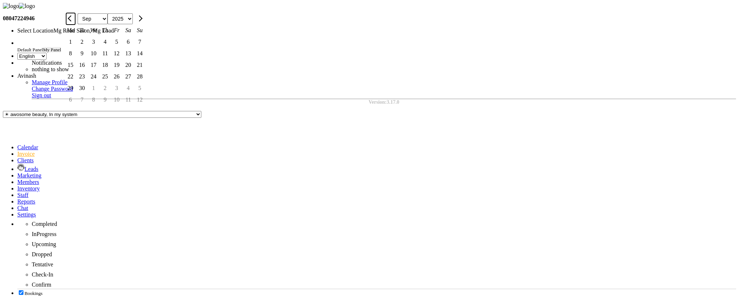
click at [75, 25] on button "Previous month" at bounding box center [70, 19] width 9 height 12
select select "8"
click at [122, 94] on div "29" at bounding box center [117, 88] width 12 height 12
type input "29-08-2025"
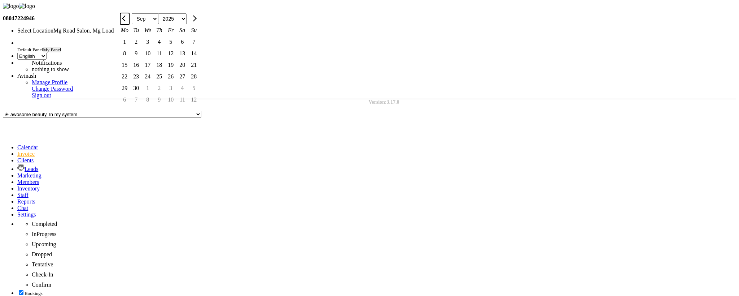
click at [128, 21] on span "Previous month" at bounding box center [125, 18] width 6 height 6
select select "8"
click at [177, 94] on div "29" at bounding box center [171, 88] width 12 height 12
type input "29-08-2025"
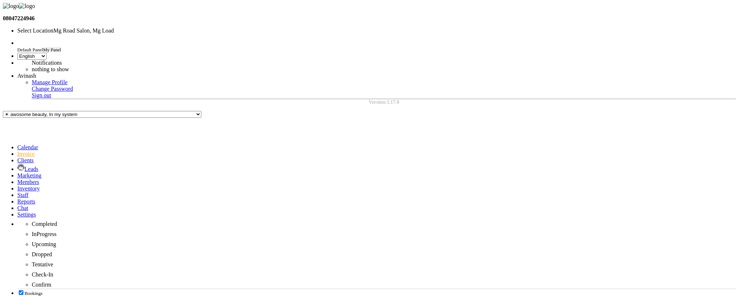
select select "8"
select select "2025"
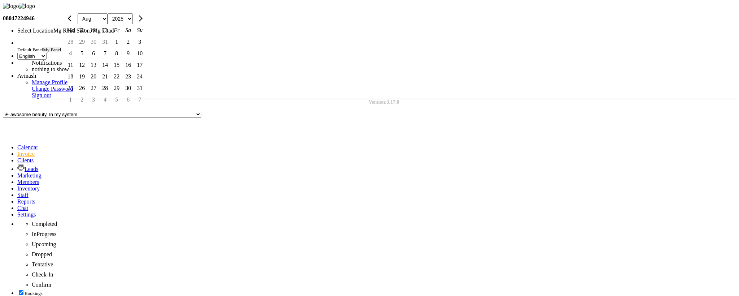
click at [122, 48] on div "1" at bounding box center [117, 42] width 12 height 12
type input "01-08-2025"
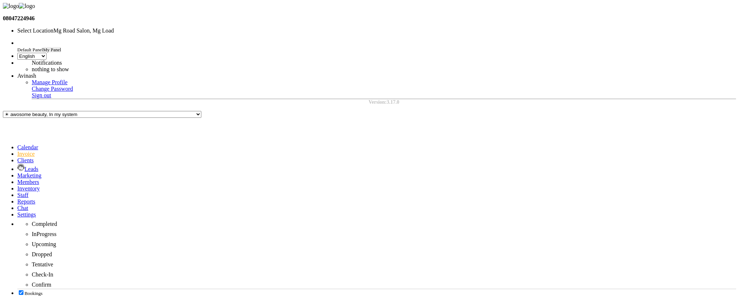
drag, startPoint x: 515, startPoint y: 295, endPoint x: 515, endPoint y: 300, distance: 5.1
click at [515, 300] on html "08047224946 Select Location × Mg Road Salon, Mg Load Default Panel My Panel ENG…" at bounding box center [369, 243] width 739 height 486
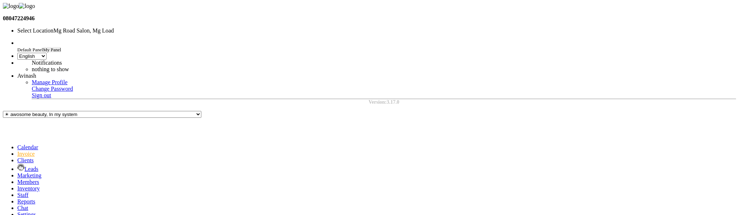
scroll to position [1, 0]
click at [17, 198] on icon at bounding box center [17, 201] width 0 height 6
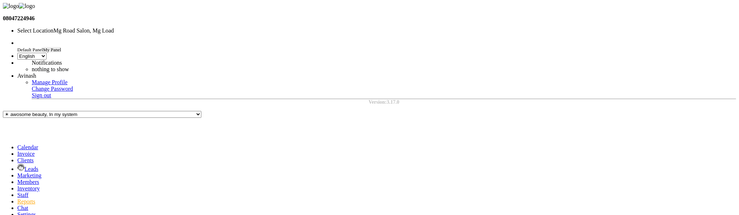
select select "9"
select select "2025"
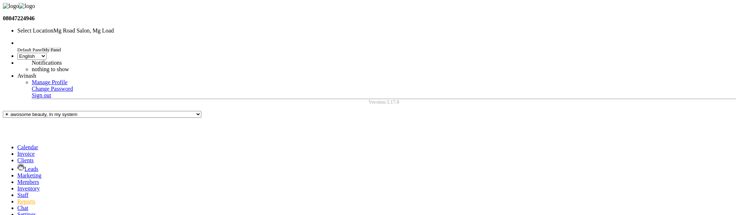
select select "8"
select select "filtered_report"
select select "pdf"
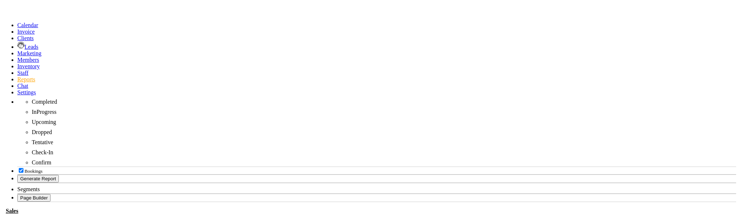
scroll to position [0, 47]
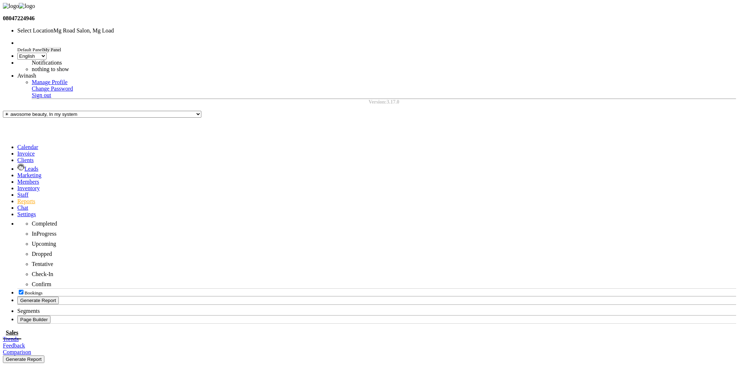
select select "9"
select select "2025"
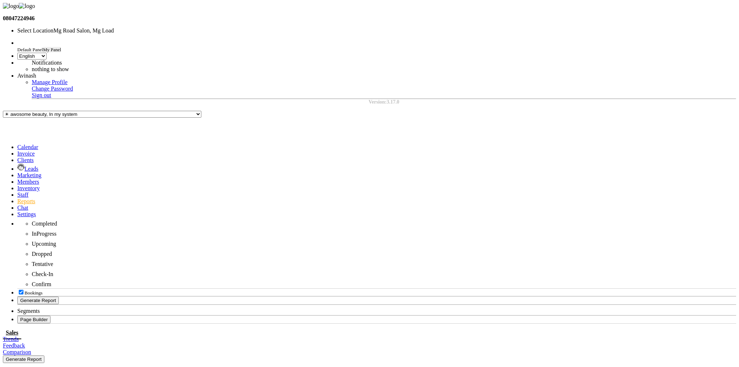
select select "8"
select select "filtered_report"
select select "pdf"
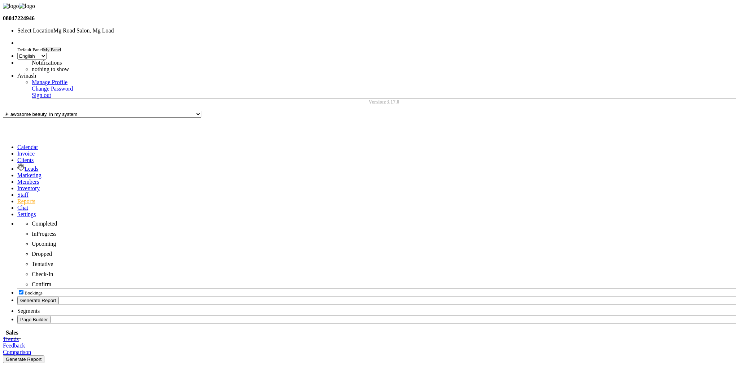
drag, startPoint x: 186, startPoint y: 307, endPoint x: 138, endPoint y: 306, distance: 47.7
copy tr "V/2025-26/1849"
select select "8"
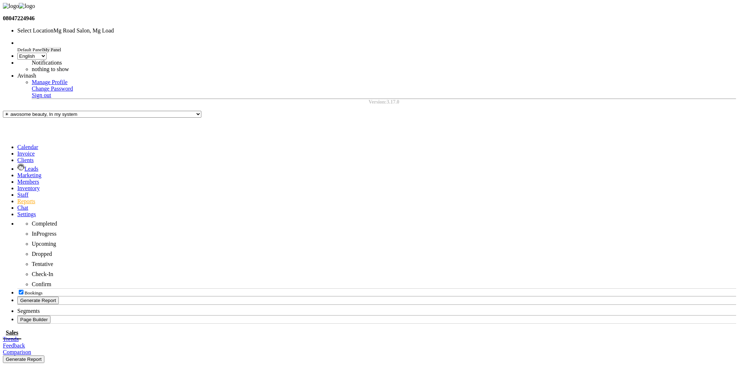
select select "2025"
select select "8"
select select "2025"
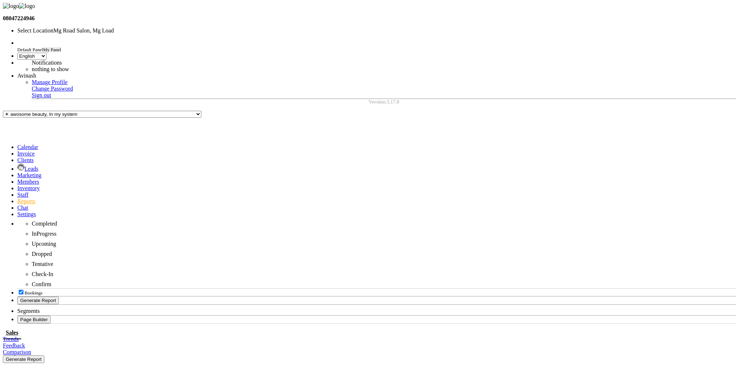
click at [71, 367] on span "Sales" at bounding box center [65, 372] width 12 height 6
select select "full_report"
select select "csv"
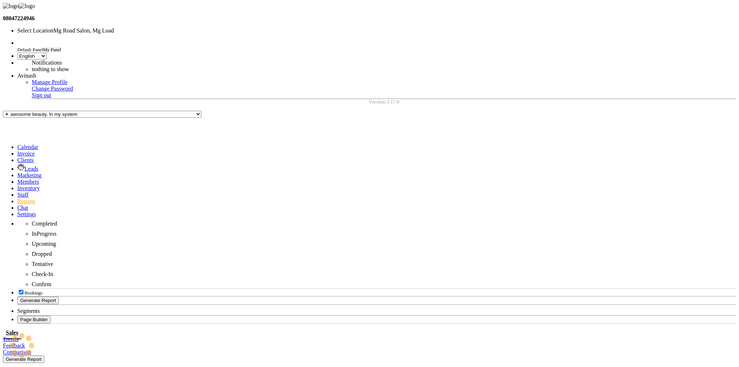
select select "sum"
select select "full_report"
select select "csv"
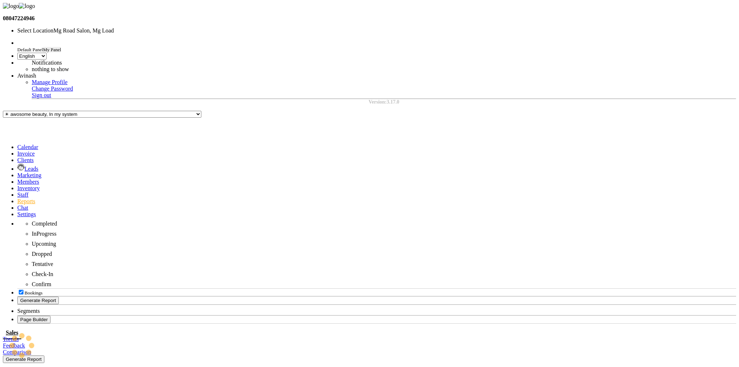
select select "10"
select select "sum"
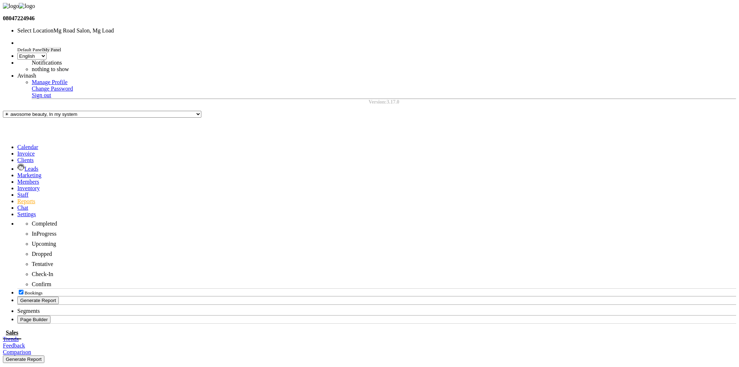
select select "filtered_report"
select select "pdf"
drag, startPoint x: 572, startPoint y: 199, endPoint x: 504, endPoint y: 199, distance: 68.2
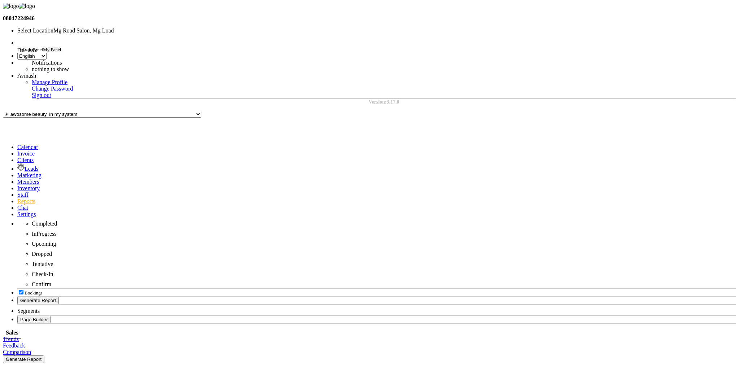
click at [17, 151] on icon at bounding box center [17, 154] width 0 height 6
select select "service"
type input "2137"
select select "655"
click at [60, 336] on link "PREVIOUS INVOICES" at bounding box center [31, 339] width 57 height 6
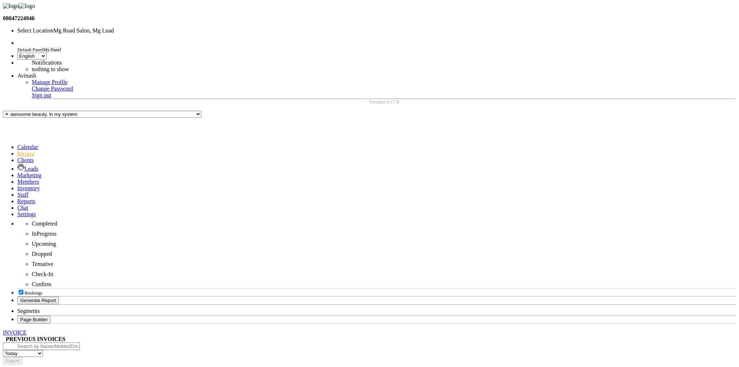
click at [80, 343] on input "text" at bounding box center [41, 347] width 77 height 8
paste input "V/2025-26/1849"
click at [62, 343] on input "V/2025-26/1849" at bounding box center [41, 347] width 77 height 8
click at [80, 343] on input "V/2025-26/1849" at bounding box center [41, 347] width 77 height 8
type input "V/2025-26/184"
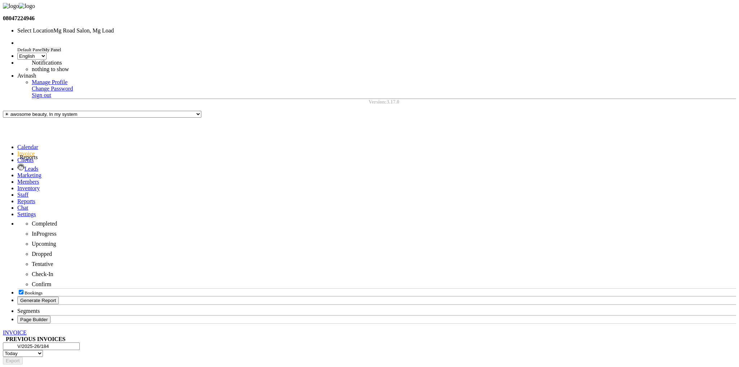
click at [17, 198] on icon at bounding box center [17, 201] width 0 height 6
click at [141, 367] on span "Invoice" at bounding box center [131, 372] width 17 height 6
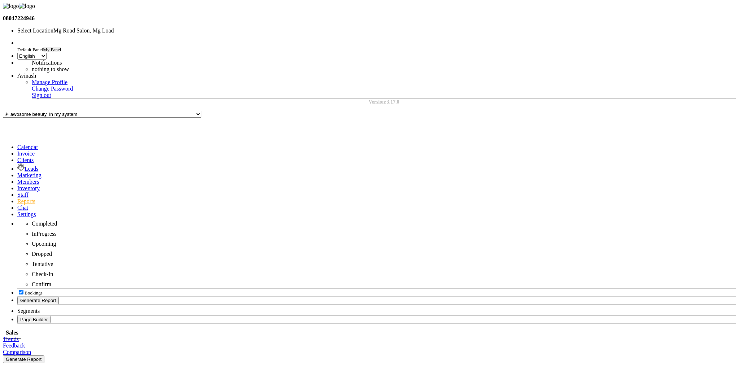
select select "9"
select select "2025"
select select "8"
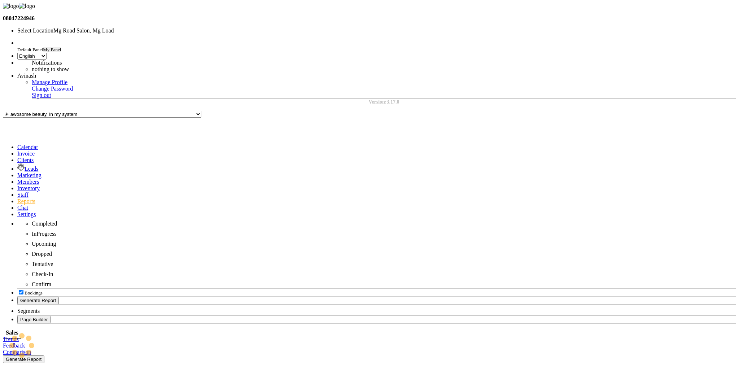
select select "filtered_report"
select select "pdf"
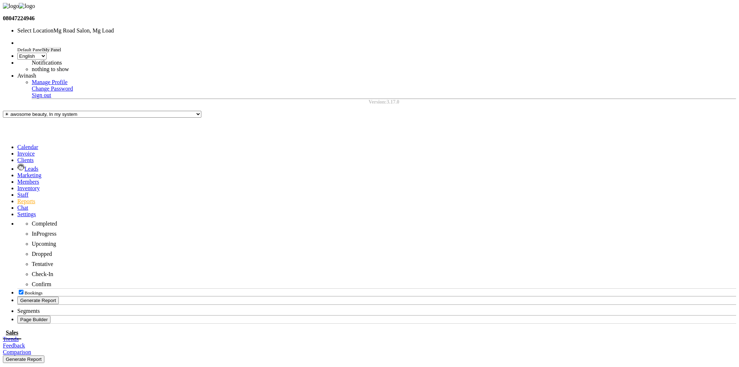
click at [144, 28] on input "text" at bounding box center [80, 30] width 126 height 5
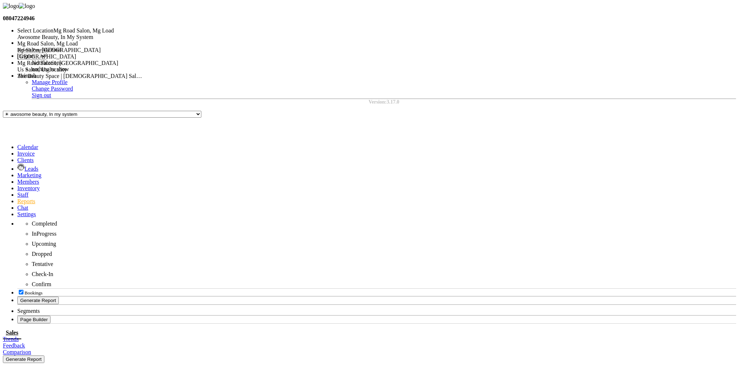
click at [144, 53] on div "Kp Salon, [GEOGRAPHIC_DATA]" at bounding box center [80, 50] width 126 height 6
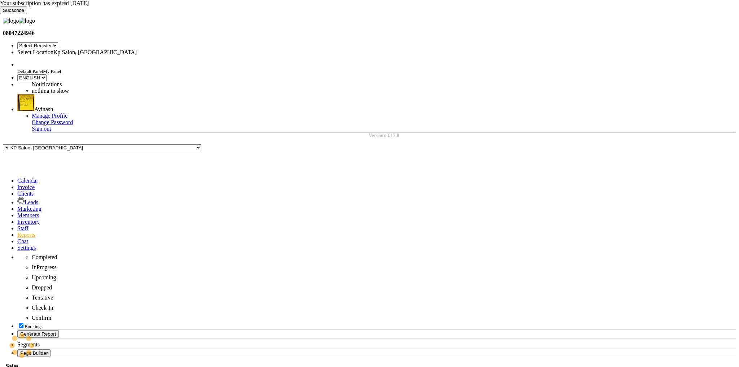
select select "en"
select select "15"
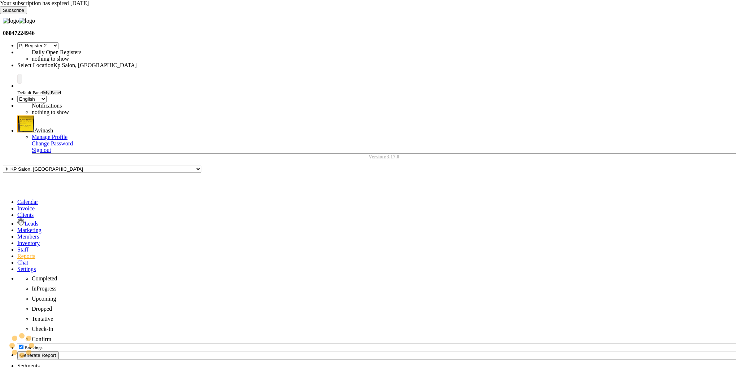
click at [0, 14] on icon at bounding box center [0, 14] width 0 height 0
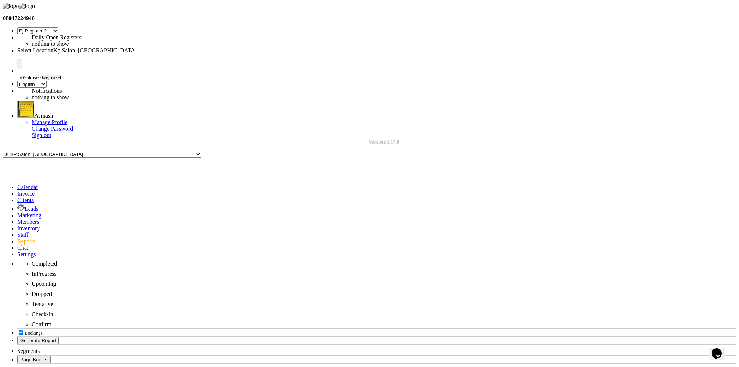
click at [144, 48] on input "text" at bounding box center [80, 50] width 126 height 5
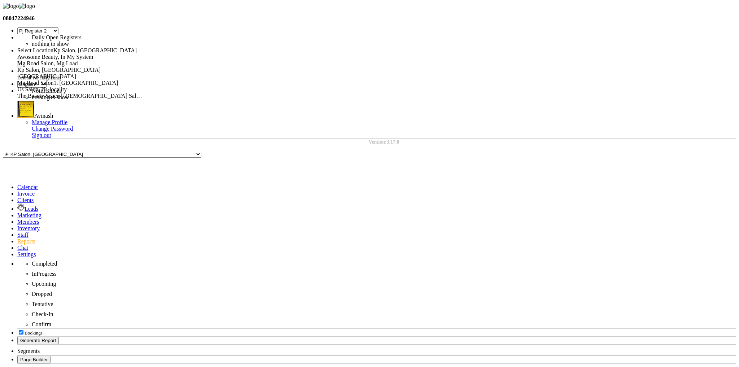
click at [76, 73] on span "[GEOGRAPHIC_DATA]" at bounding box center [46, 76] width 59 height 6
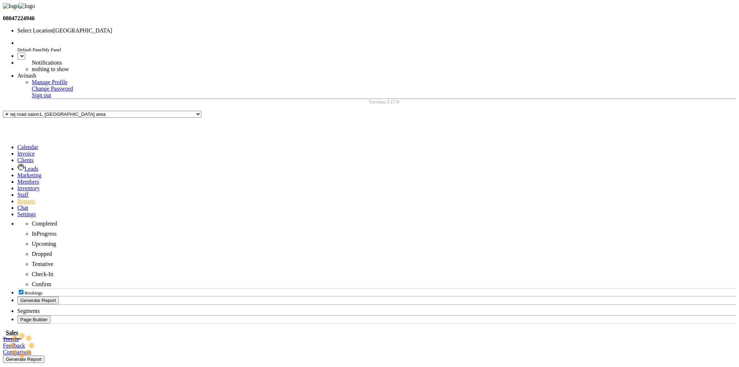
select select "en"
click at [141, 367] on span "Invoice" at bounding box center [131, 372] width 17 height 6
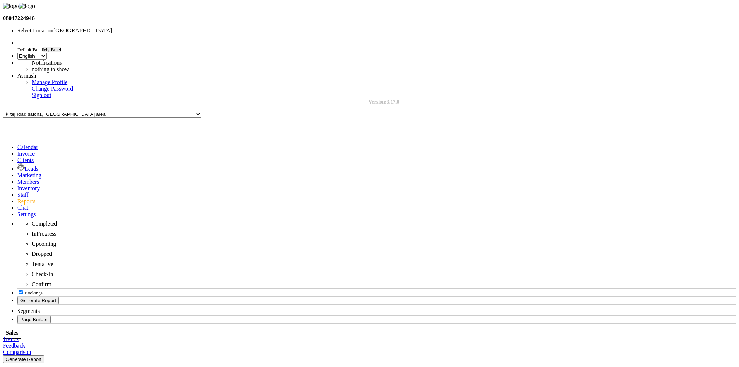
select select "9"
select select "2025"
select select "8"
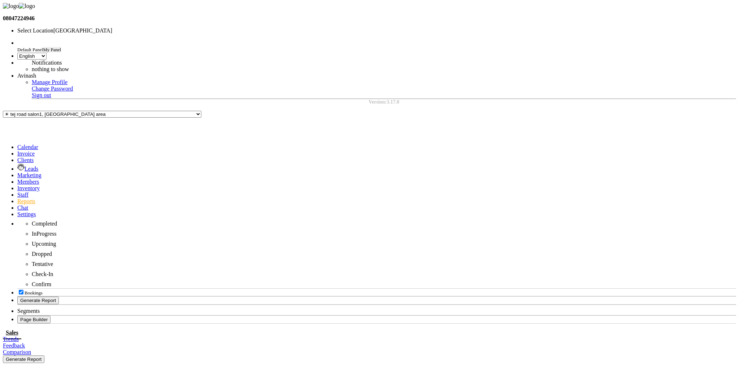
select select "8"
select select "2025"
select select "7"
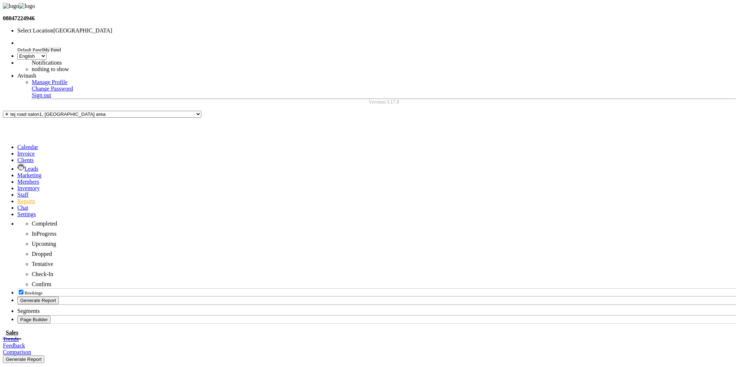
select select "7"
select select "2025"
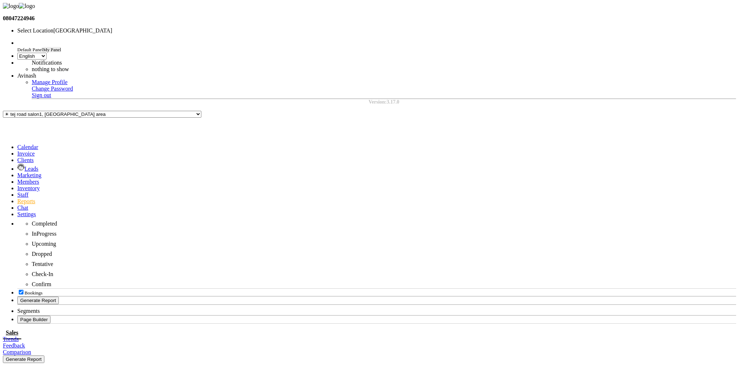
select select "6"
select select "2025"
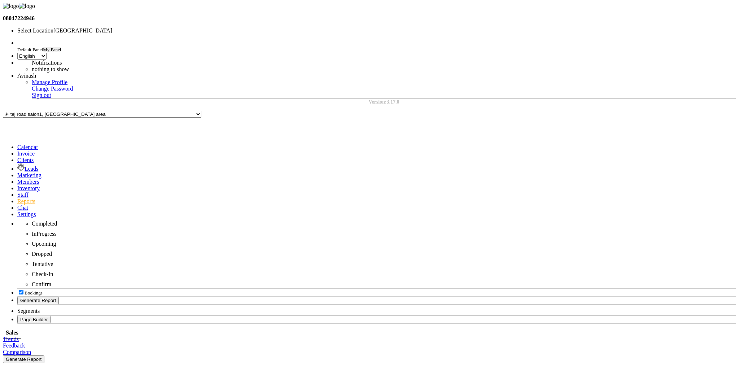
select select "5"
select select "filtered_report"
select select "pdf"
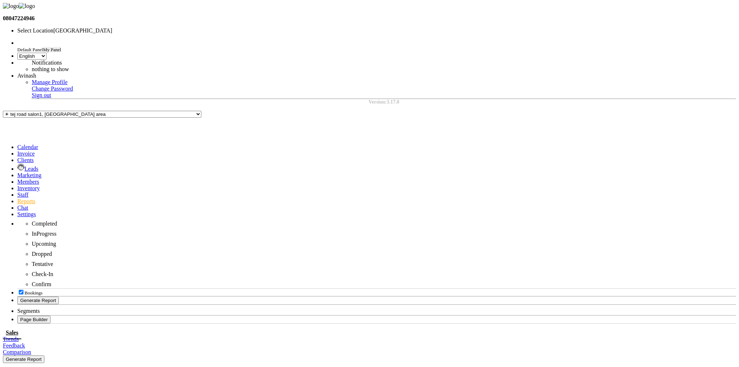
drag, startPoint x: 208, startPoint y: 184, endPoint x: 164, endPoint y: 187, distance: 44.2
copy td "V/2025-26/0001"
select select "5"
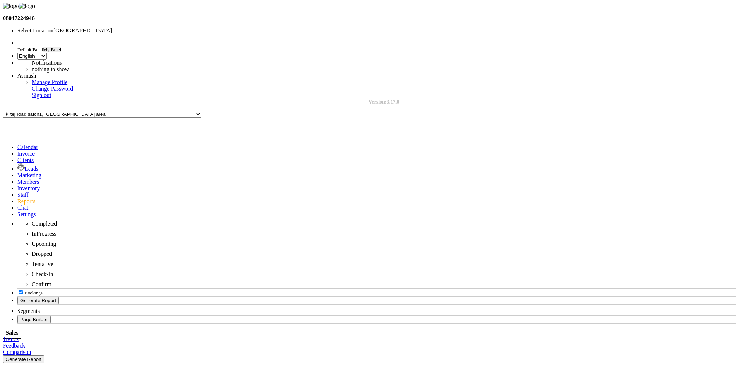
select select "2025"
click at [71, 367] on span "Sales" at bounding box center [65, 372] width 12 height 6
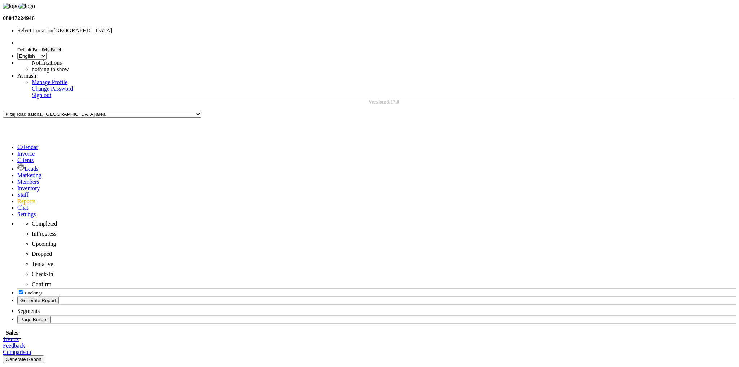
select select "sum"
select select "full_report"
select select "csv"
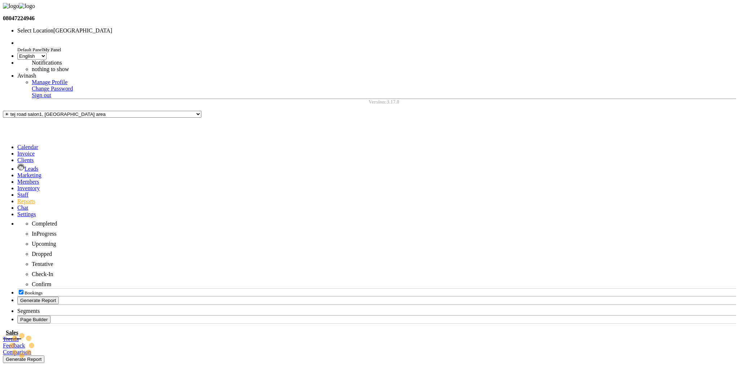
select select "10"
select select "sum"
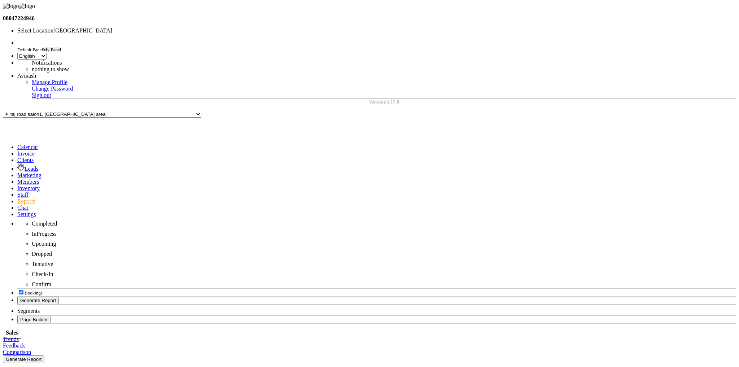
select select "filtered_report"
select select "pdf"
click at [17, 151] on icon at bounding box center [17, 154] width 0 height 6
select select "service"
type input "0002"
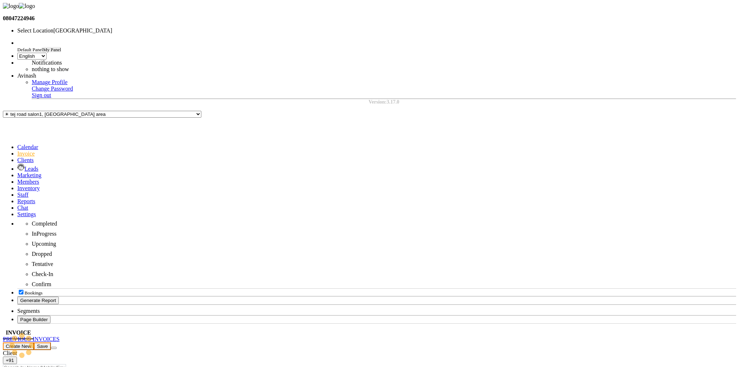
select select "680"
click at [60, 336] on link "PREVIOUS INVOICES" at bounding box center [31, 339] width 57 height 6
click at [80, 343] on input "text" at bounding box center [41, 347] width 77 height 8
paste input "V/2025-26/0001"
type input "V/2025-26/000"
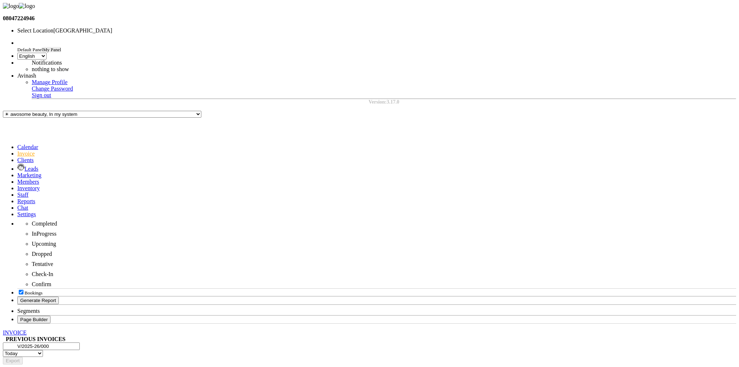
click at [43, 350] on select "Today Yesterday Custom Range" at bounding box center [23, 353] width 40 height 7
select select "range"
click at [43, 350] on select "Today Yesterday Custom Range" at bounding box center [23, 353] width 40 height 7
click at [67, 357] on input "[DATE]" at bounding box center [35, 361] width 64 height 8
select select "9"
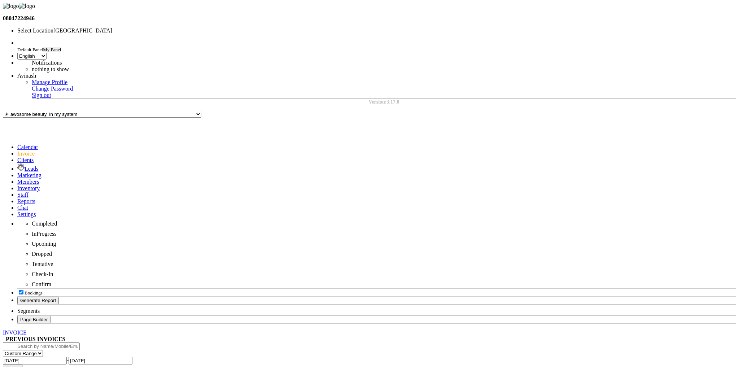
select select "2025"
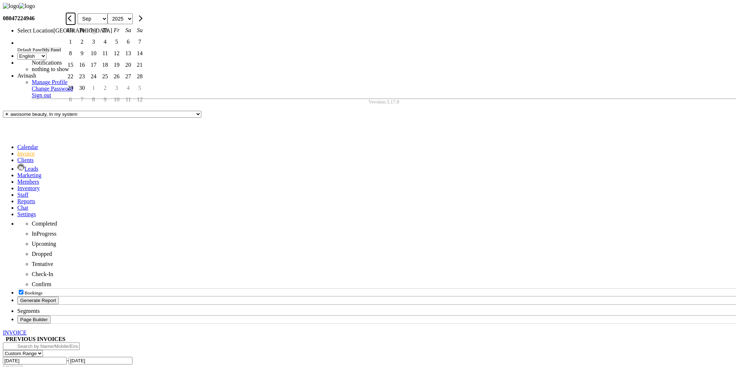
click at [75, 25] on button "Previous month" at bounding box center [70, 19] width 9 height 12
select select "5"
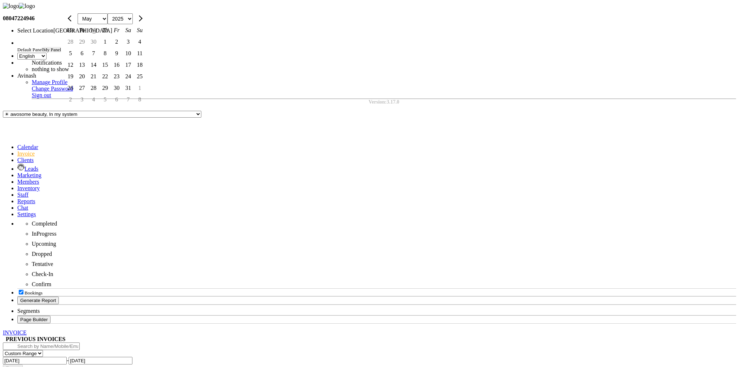
click at [111, 71] on div "15" at bounding box center [105, 65] width 12 height 12
type input "15-05-2025"
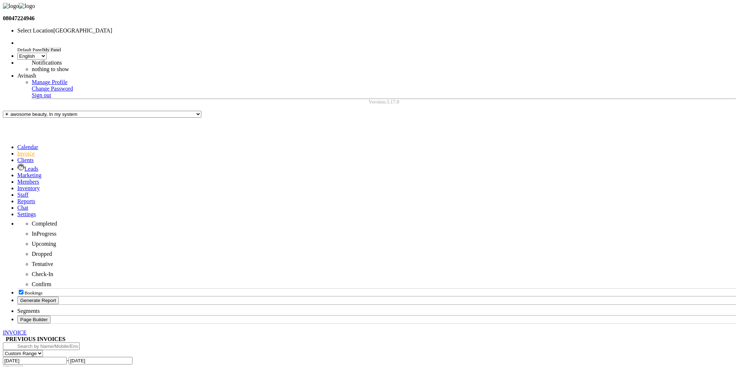
click at [133, 357] on input "[DATE]" at bounding box center [101, 361] width 64 height 8
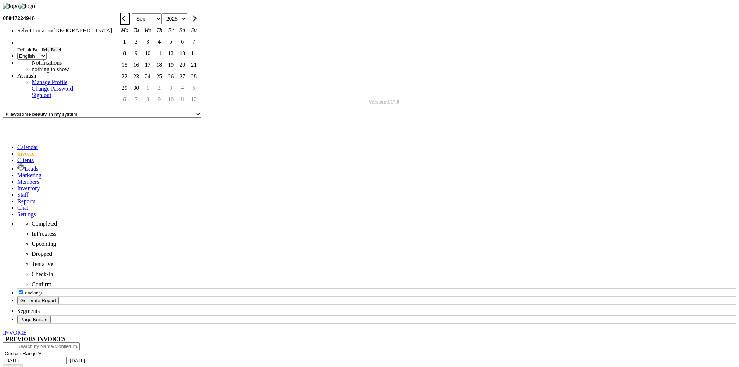
click at [129, 25] on button "Previous month" at bounding box center [124, 19] width 9 height 12
select select "5"
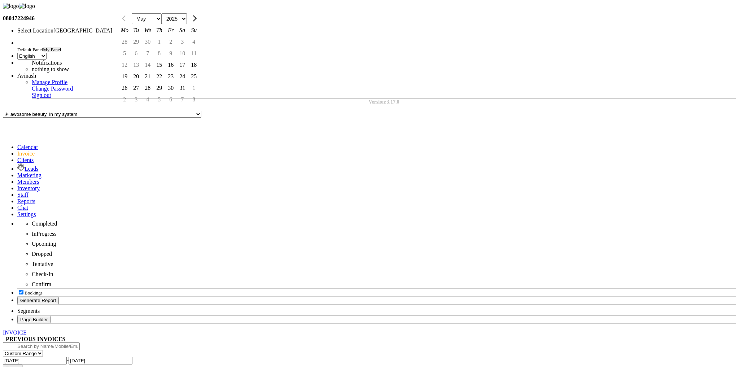
click at [165, 71] on div "15" at bounding box center [159, 65] width 12 height 12
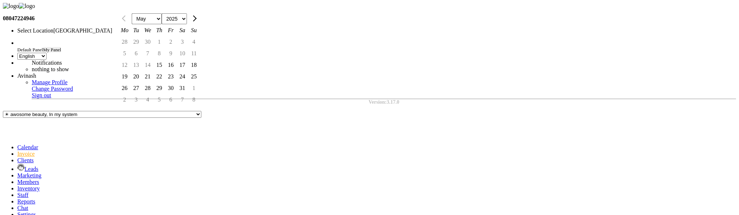
click at [177, 71] on div "16" at bounding box center [171, 65] width 12 height 12
type input "16-05-2025"
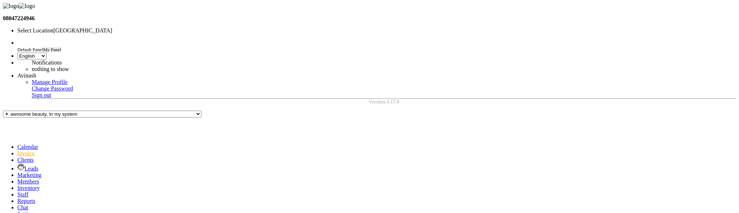
click at [17, 192] on span at bounding box center [17, 195] width 0 height 6
drag, startPoint x: 438, startPoint y: 127, endPoint x: 429, endPoint y: 128, distance: 9.4
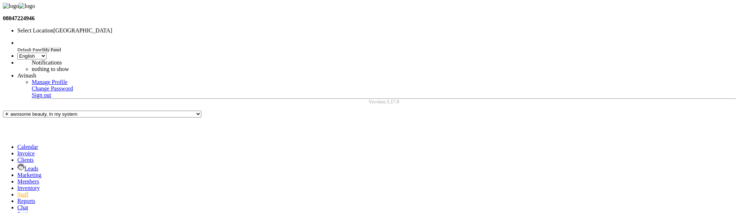
copy div "234"
click at [17, 151] on icon at bounding box center [17, 154] width 0 height 6
select select "service"
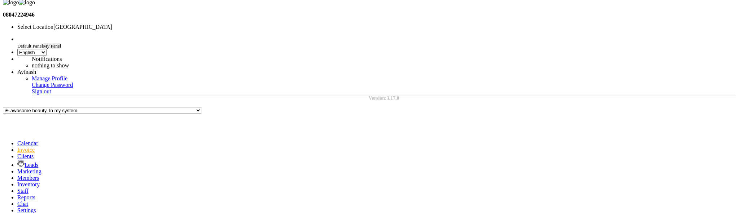
select select "680"
type input "0002"
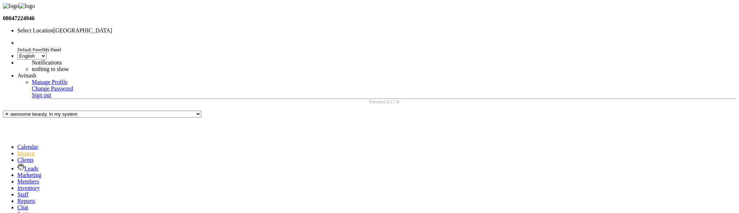
select select "service"
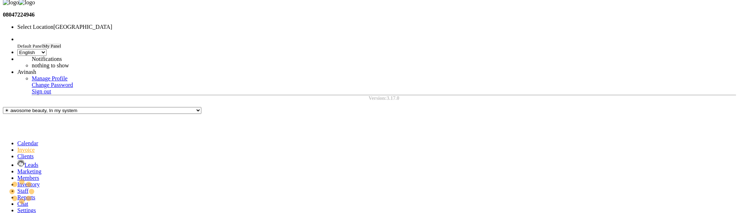
select select "680"
type input "0002"
click at [65, 17] on ngb-highlight "1234567890" at bounding box center [52, 14] width 27 height 5
type input "1234567890"
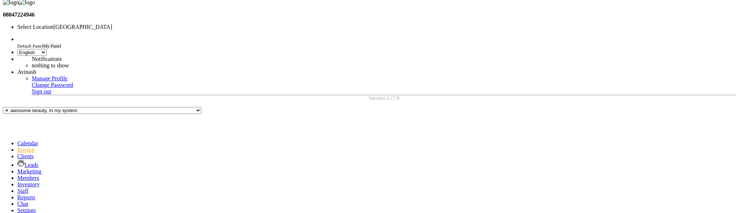
select select "1: Object"
select select "1032"
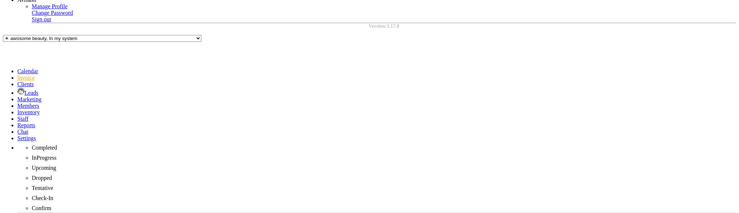
checkbox input "false"
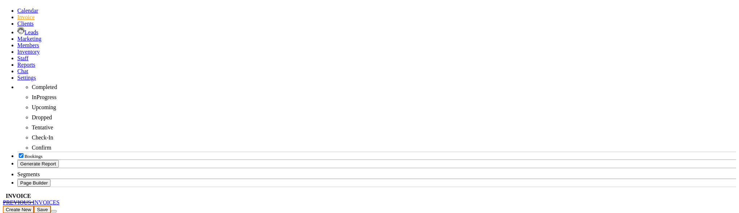
checkbox input "false"
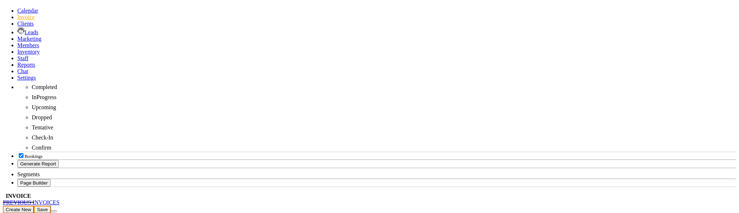
checkbox input "false"
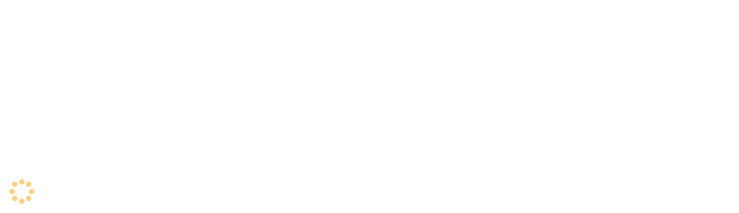
select select "en"
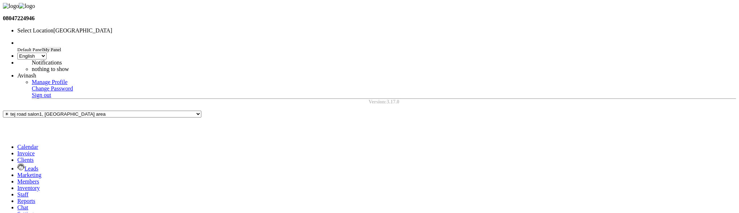
scroll to position [3, 0]
click at [17, 192] on icon at bounding box center [17, 195] width 0 height 6
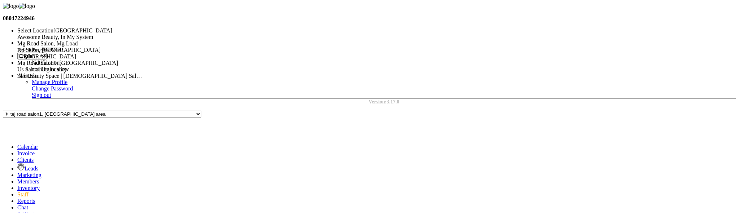
click at [144, 27] on div "Select Location × Tej Road Salon1, Ratlam Main Area" at bounding box center [80, 30] width 126 height 6
click at [144, 51] on div "Kp Salon, Pune" at bounding box center [80, 50] width 126 height 6
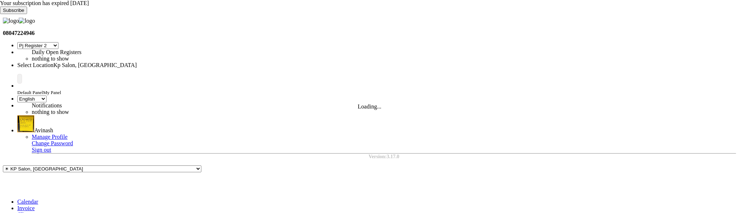
select select "15"
select select "en"
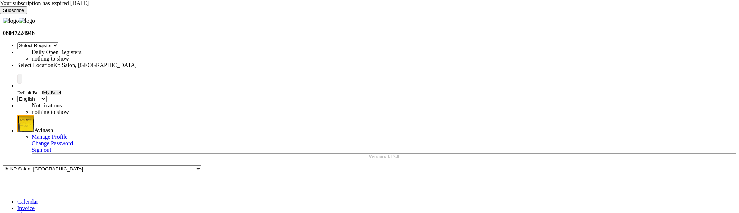
scroll to position [117, 0]
click at [144, 63] on input "text" at bounding box center [80, 65] width 126 height 5
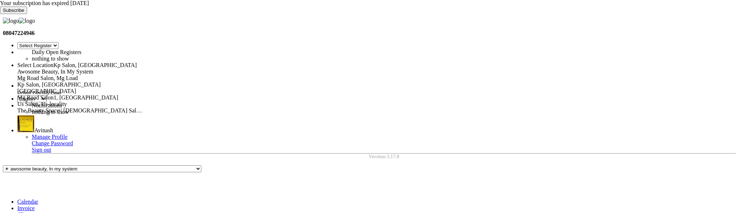
click at [78, 75] on span "Mg Road Salon, Mg Load" at bounding box center [47, 78] width 61 height 6
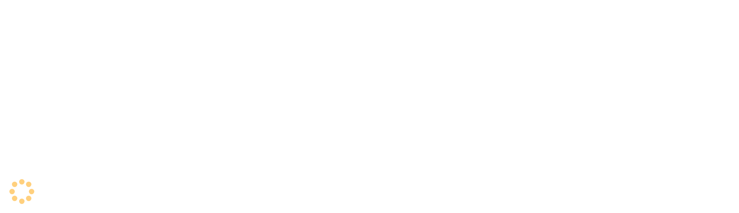
select select "en"
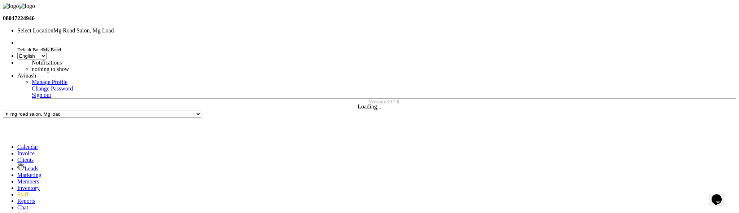
click at [144, 27] on div "Select Location × Mg Road Salon, Mg Load" at bounding box center [80, 30] width 126 height 6
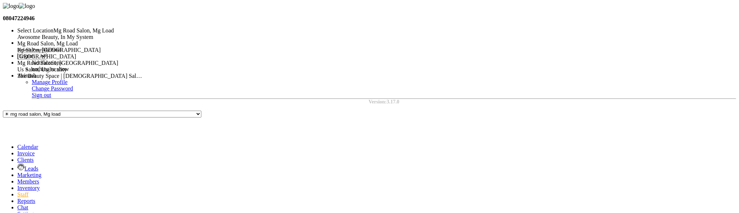
click at [76, 60] on span "[GEOGRAPHIC_DATA]" at bounding box center [46, 56] width 59 height 6
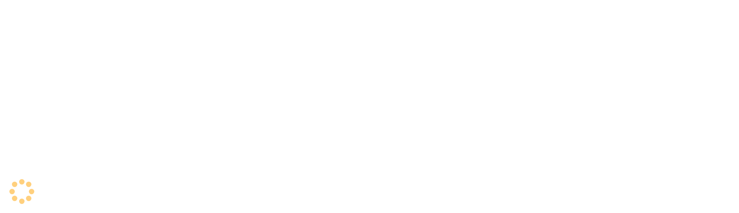
select select "en"
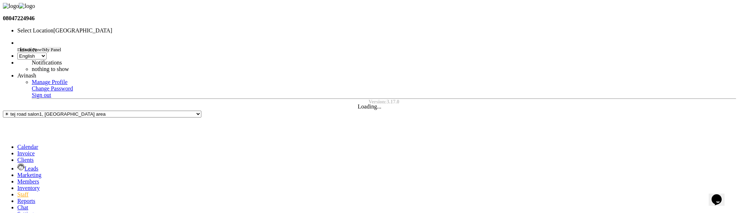
click at [17, 151] on span at bounding box center [17, 154] width 0 height 6
select select "service"
type input "0003"
select select "680"
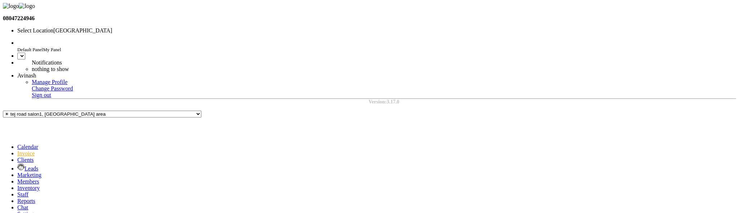
select select "en"
select select "service"
type input "0003"
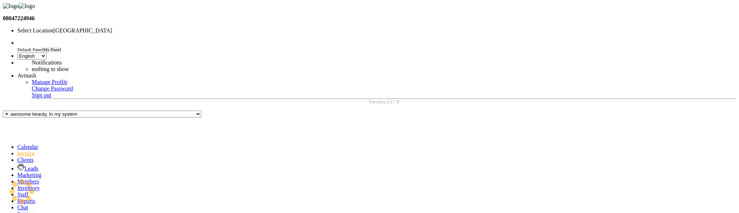
scroll to position [4, 0]
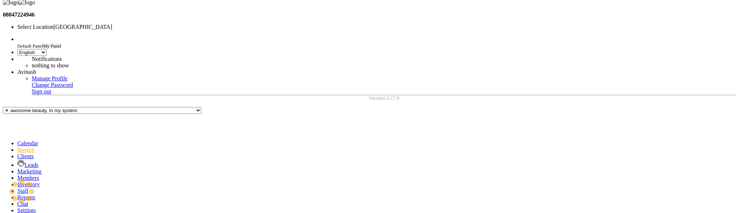
select select "680"
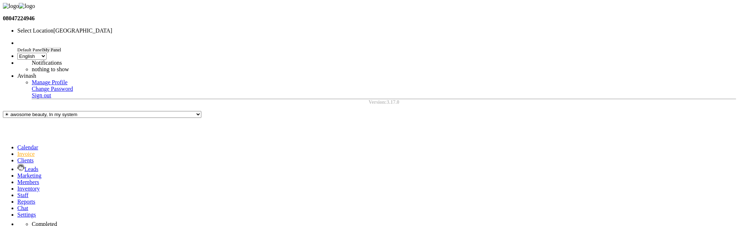
select select "service"
type input "0003"
select select "680"
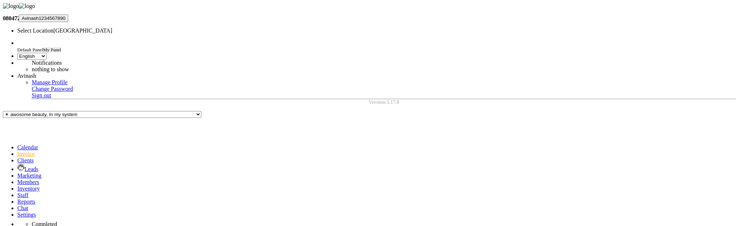
click at [65, 21] on ngb-highlight "1234567890" at bounding box center [52, 18] width 27 height 5
type input "1234567890"
select select "1: Object"
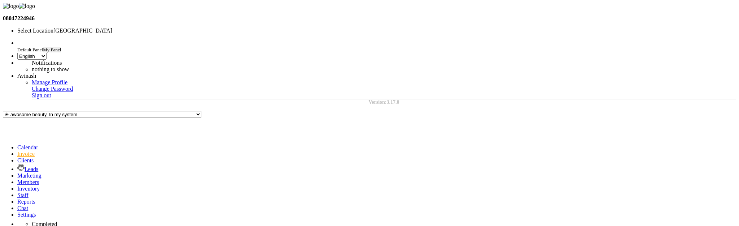
select select "942"
checkbox input "false"
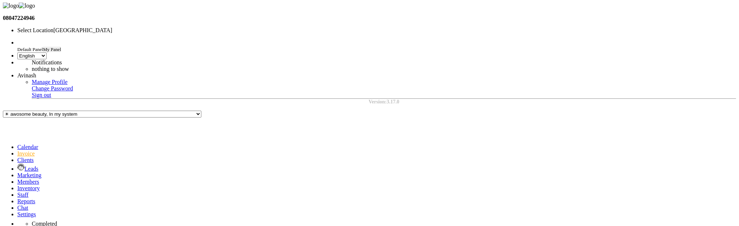
scroll to position [63, 0]
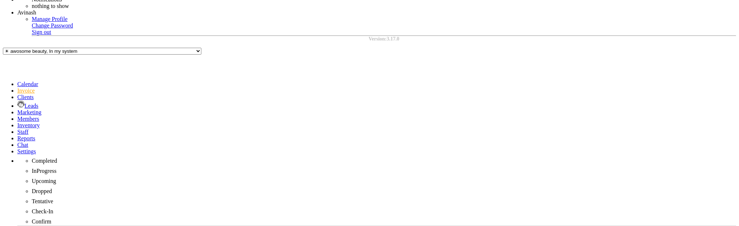
scroll to position [124, 0]
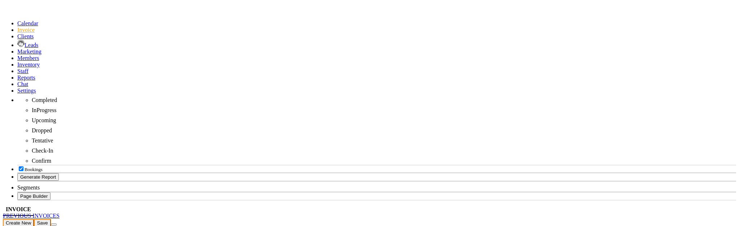
checkbox input "false"
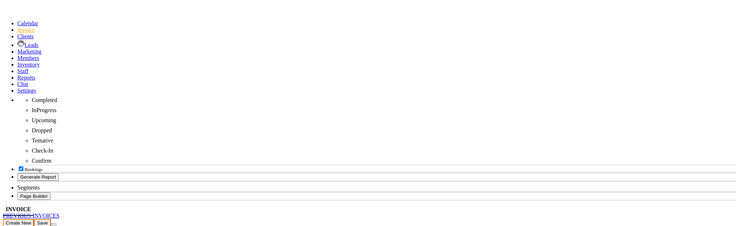
checkbox input "false"
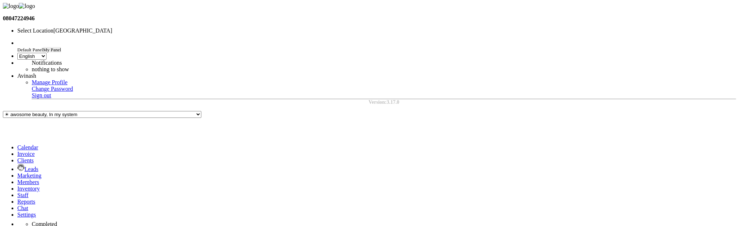
select select "en"
drag, startPoint x: 451, startPoint y: 123, endPoint x: 342, endPoint y: 67, distance: 121.9
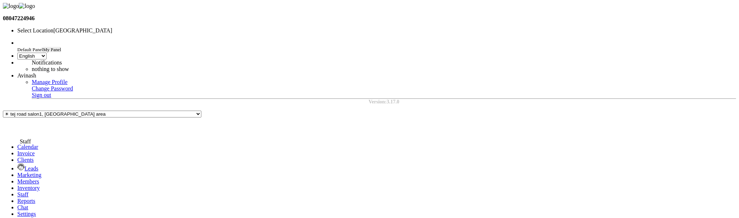
click at [17, 192] on span at bounding box center [17, 195] width 0 height 6
click at [17, 151] on icon at bounding box center [17, 154] width 0 height 6
select select "service"
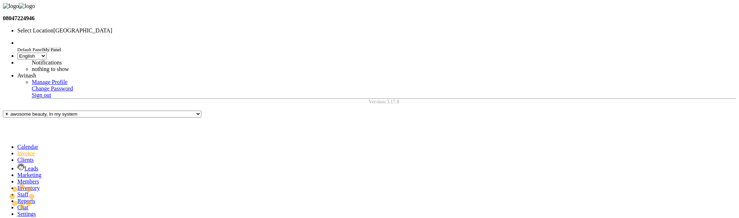
click at [17, 198] on icon at bounding box center [17, 201] width 0 height 6
click at [642, 40] on ul "Default Panel My Panel ENGLISH English Español العربية मराठी हिंदी ગુજરાતી தமிழ…" at bounding box center [370, 72] width 734 height 65
click at [17, 45] on link at bounding box center [17, 45] width 0 height 0
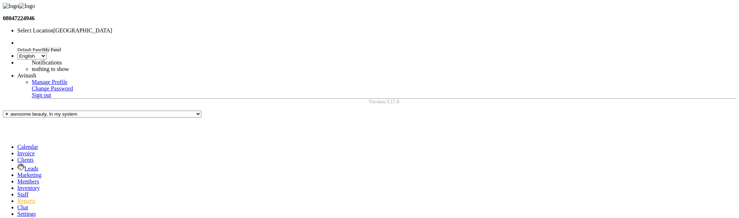
click at [43, 47] on span "Default Panel" at bounding box center [30, 49] width 26 height 5
select select "en"
click at [17, 151] on icon at bounding box center [17, 154] width 0 height 6
select select "service"
select select "680"
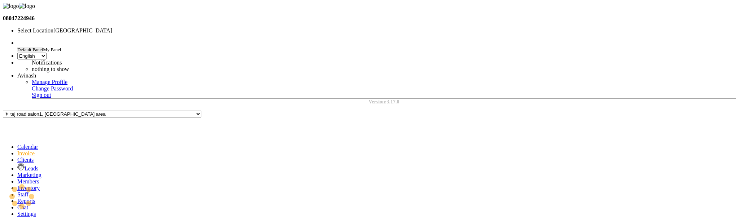
type input "0004"
select select "range"
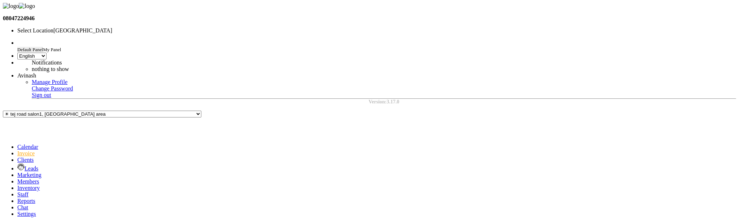
select select "9"
select select "2025"
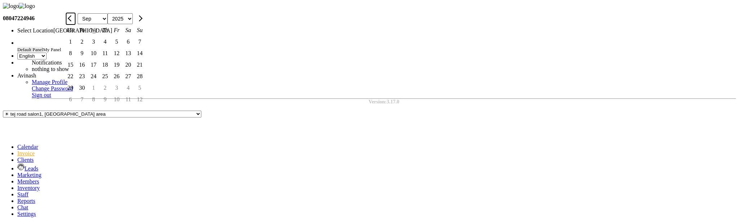
click at [74, 21] on span "Previous month" at bounding box center [71, 18] width 6 height 6
select select "5"
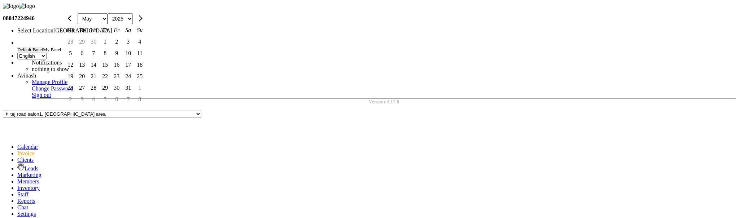
click at [111, 71] on div "15" at bounding box center [105, 65] width 12 height 12
type input "[DATE]"
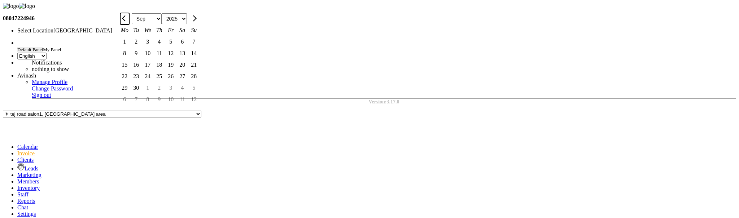
click at [128, 21] on span "Previous month" at bounding box center [125, 18] width 6 height 6
select select "5"
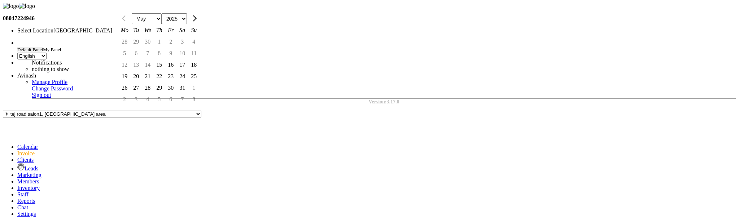
click at [165, 71] on div "15" at bounding box center [159, 65] width 12 height 12
type input "[DATE]"
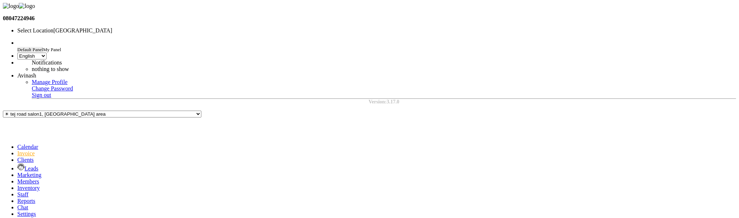
click at [17, 198] on span at bounding box center [17, 201] width 0 height 6
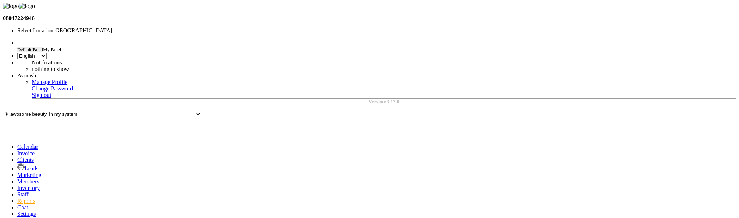
select select "filtered_report"
select select "pdf"
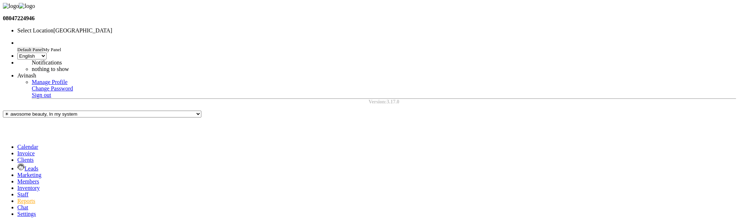
select select "9"
select select "2025"
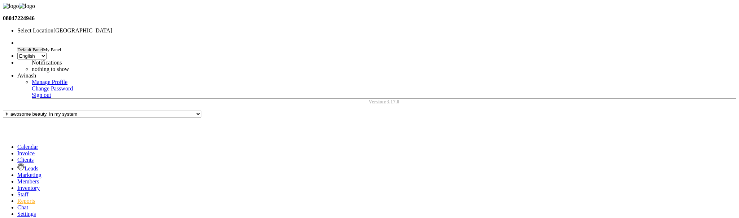
select select "5"
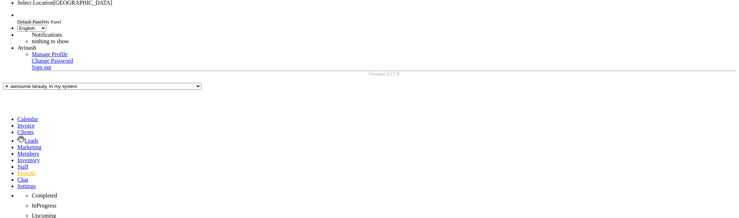
drag, startPoint x: 206, startPoint y: 159, endPoint x: 166, endPoint y: 160, distance: 39.4
copy td "V/2025-26/0001"
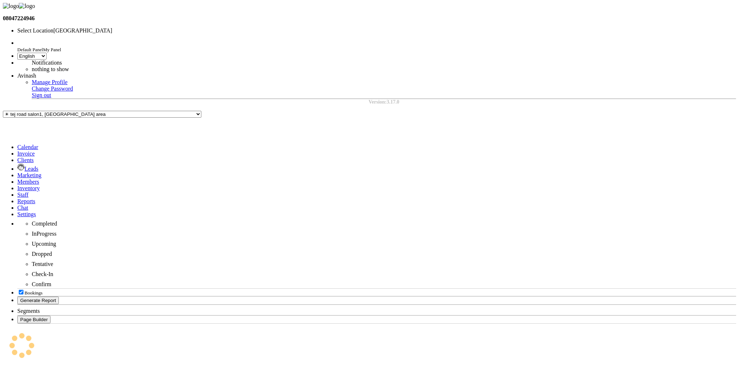
select select "en"
click at [17, 151] on icon at bounding box center [17, 154] width 0 height 6
select select "service"
select select "680"
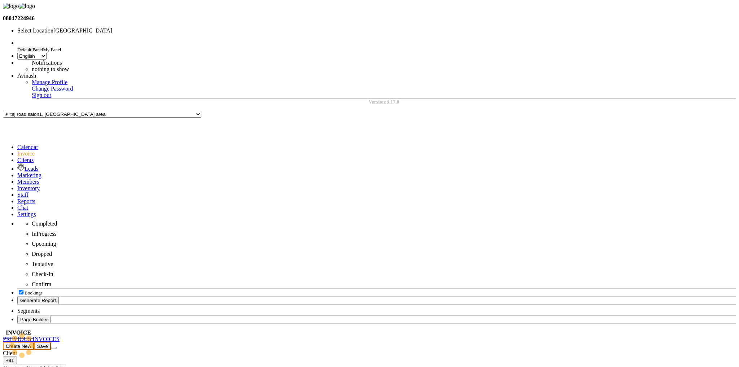
type input "0004"
click at [60, 336] on link "PREVIOUS INVOICES" at bounding box center [31, 339] width 57 height 6
click at [43, 350] on select "[DATE] [DATE] Custom Range" at bounding box center [23, 353] width 40 height 7
select select "range"
click at [43, 350] on select "[DATE] [DATE] Custom Range" at bounding box center [23, 353] width 40 height 7
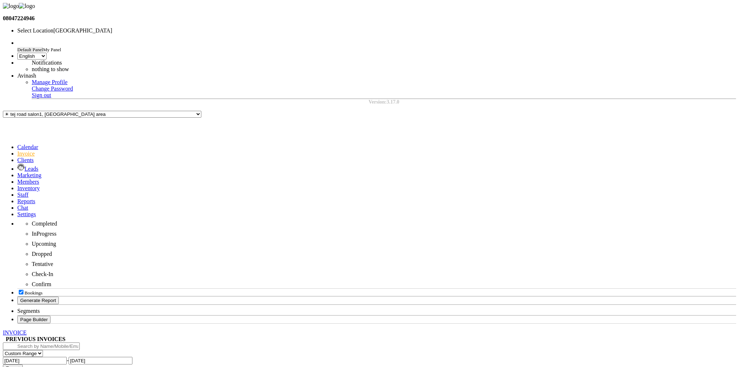
click at [67, 357] on input "[DATE]" at bounding box center [35, 361] width 64 height 8
select select "9"
select select "2025"
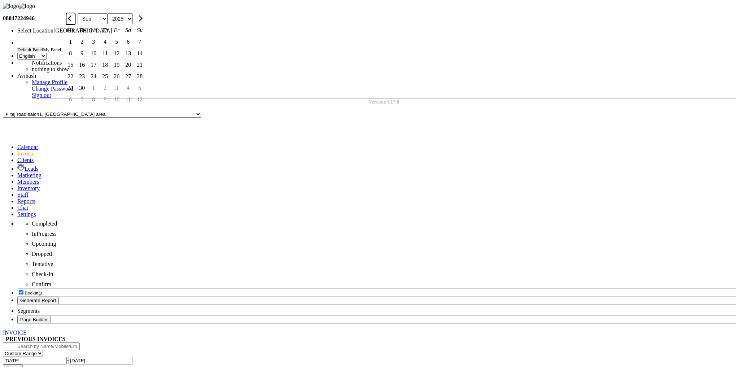
click at [75, 25] on button "Previous month" at bounding box center [70, 19] width 9 height 12
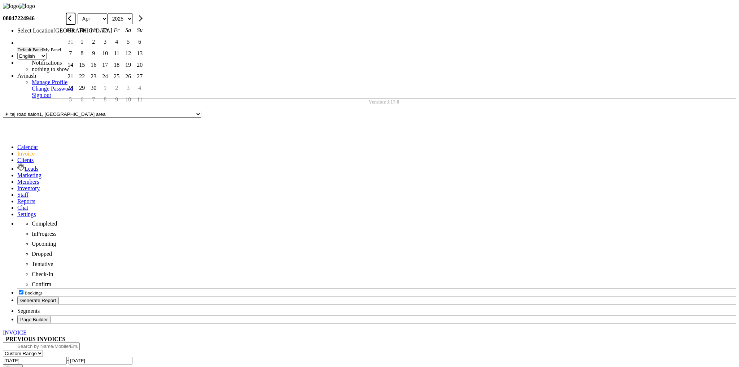
click at [75, 25] on button "Previous month" at bounding box center [70, 19] width 9 height 12
select select "3"
click at [17, 198] on icon at bounding box center [17, 201] width 0 height 6
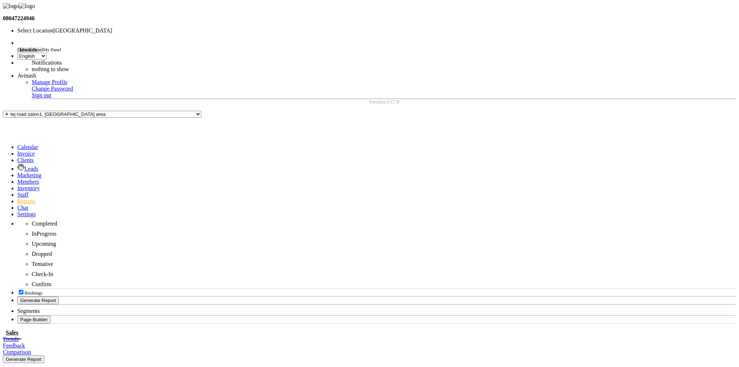
click at [17, 151] on span at bounding box center [17, 154] width 0 height 6
select select "service"
type input "0004"
select select "680"
click at [60, 336] on link "PREVIOUS INVOICES" at bounding box center [31, 339] width 57 height 6
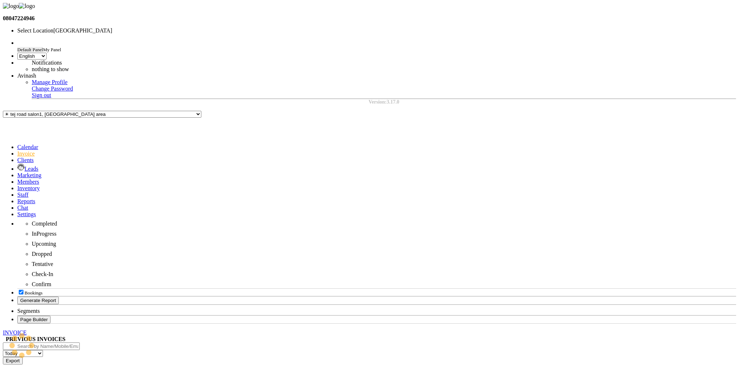
click at [80, 343] on input "text" at bounding box center [41, 347] width 77 height 8
paste input "V/2025-26/0001"
type input "V/2025-26/0001"
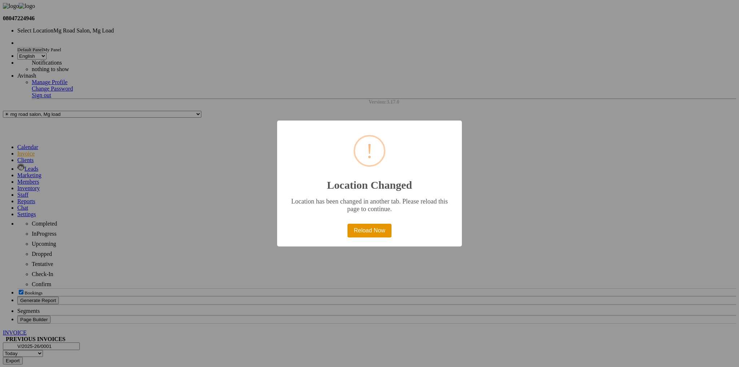
click at [369, 236] on button "Reload Now" at bounding box center [370, 231] width 44 height 14
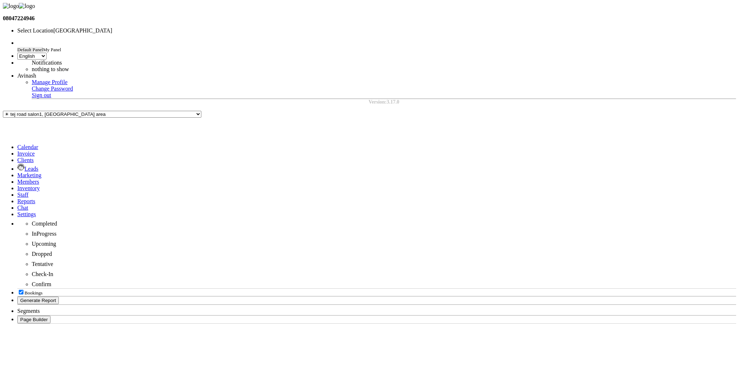
select select "en"
drag, startPoint x: 454, startPoint y: 126, endPoint x: 314, endPoint y: 126, distance: 140.1
click at [486, 330] on div "Success The invoice has been generated and stored. Go to Calendar" at bounding box center [370, 367] width 734 height 74
click at [617, 330] on main "Success The invoice has been generated and stored. Go to Calendar" at bounding box center [370, 367] width 734 height 74
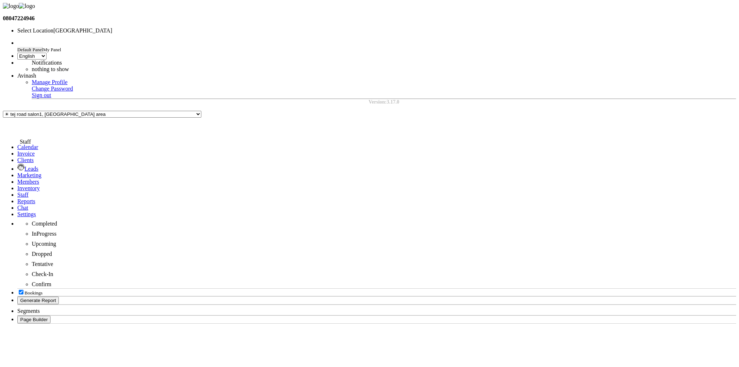
click at [17, 192] on icon at bounding box center [17, 195] width 0 height 6
click at [40, 349] on link "PERMISSIONS" at bounding box center [22, 352] width 38 height 6
click at [144, 28] on input "text" at bounding box center [80, 30] width 126 height 5
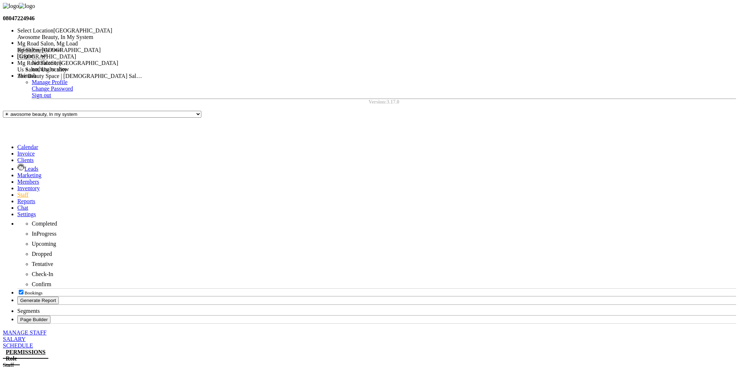
click at [144, 52] on div "Kp Salon, Pune" at bounding box center [80, 50] width 126 height 6
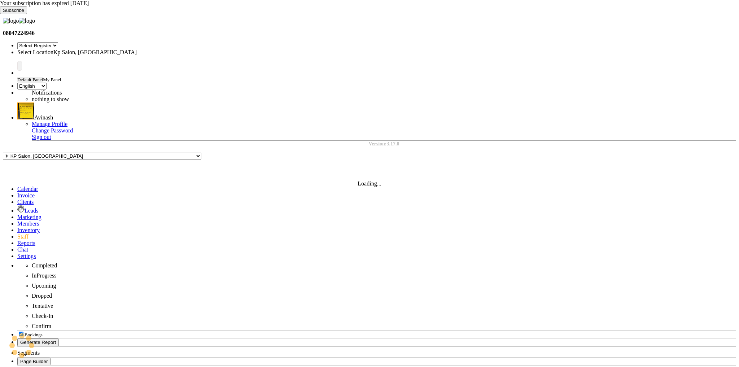
select select "en"
click at [0, 14] on icon at bounding box center [0, 14] width 0 height 0
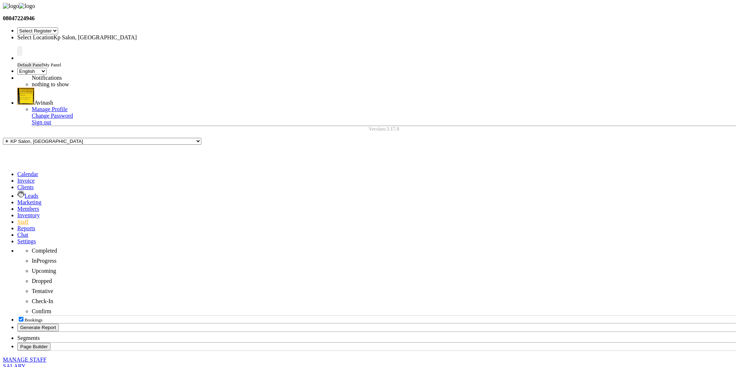
click at [17, 225] on icon at bounding box center [17, 228] width 0 height 6
click at [144, 34] on div at bounding box center [80, 37] width 126 height 6
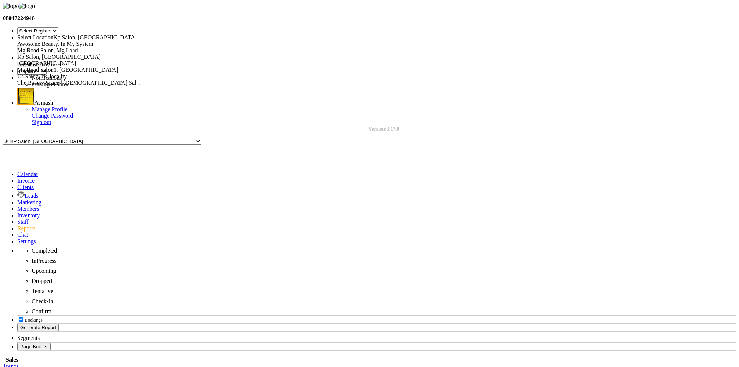
click at [78, 47] on span "Mg Road Salon, Mg Load" at bounding box center [47, 50] width 61 height 6
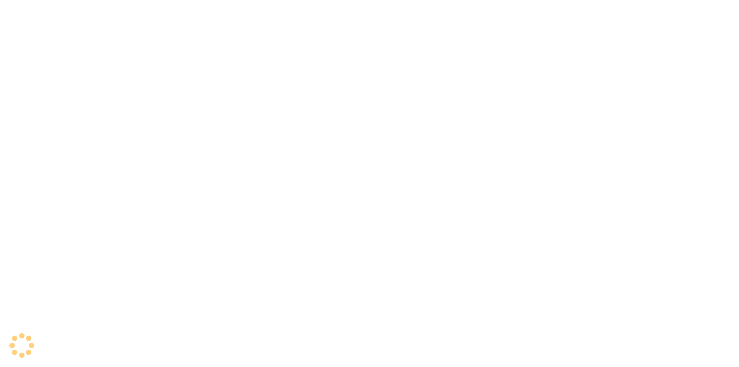
select select "en"
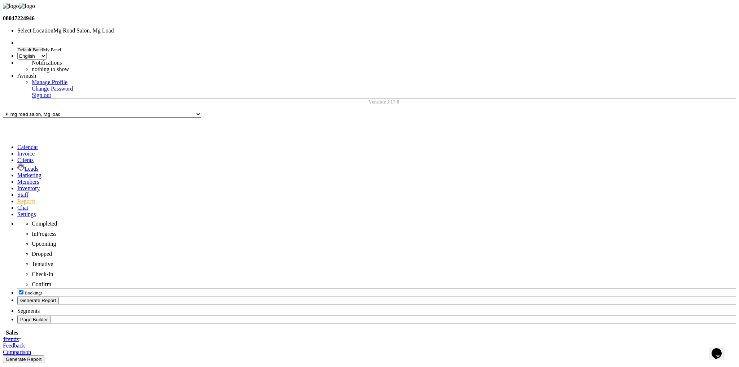
click at [141, 367] on span "Invoice" at bounding box center [131, 372] width 17 height 6
select select "9"
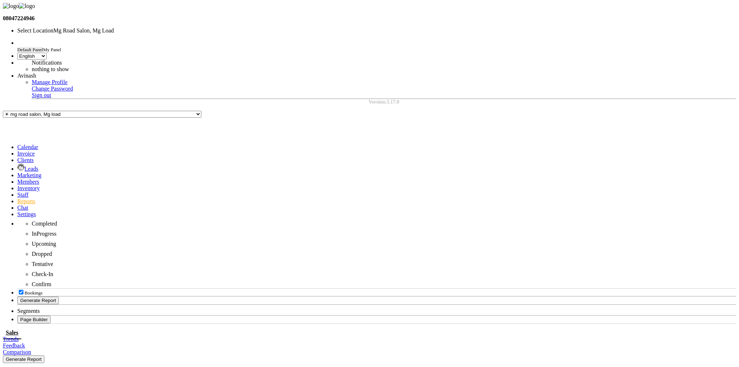
select select "2025"
select select "8"
select select "filtered_report"
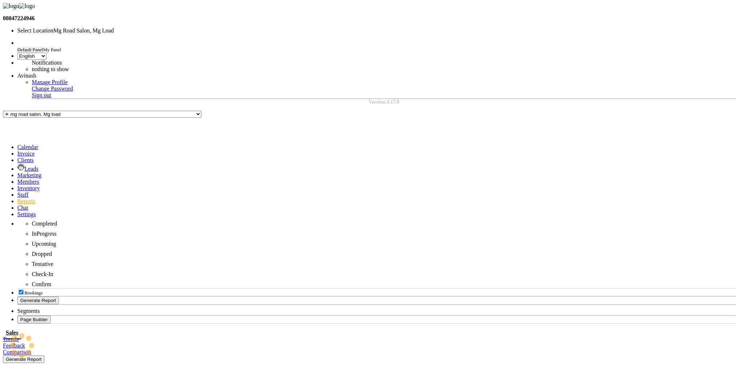
select select "pdf"
drag, startPoint x: 183, startPoint y: 187, endPoint x: 136, endPoint y: 187, distance: 46.2
copy tr "V/2025-26/1840"
select select "en"
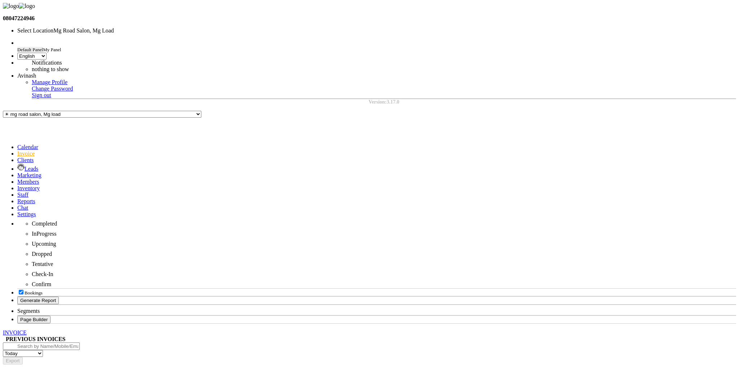
click at [80, 343] on input "text" at bounding box center [41, 347] width 77 height 8
paste input "V/2025-26/1840"
click at [63, 343] on input "V/2025-26/1840" at bounding box center [41, 347] width 77 height 8
type input "V/2025-26/1840"
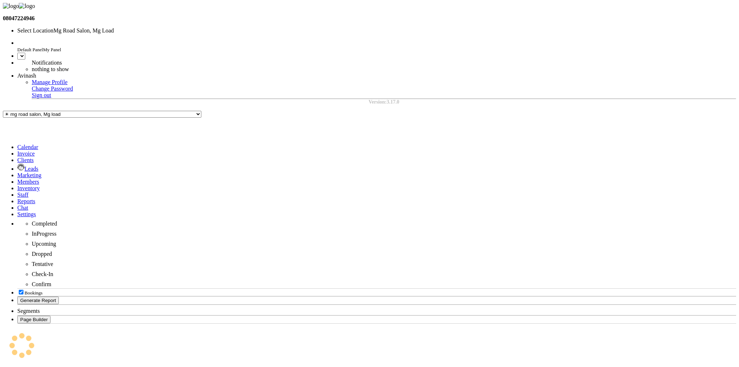
select select "en"
drag, startPoint x: 461, startPoint y: 125, endPoint x: 295, endPoint y: 122, distance: 165.8
click at [295, 330] on div "Success The invoice has been generated and stored. Go to Calendar" at bounding box center [370, 367] width 734 height 74
click at [446, 330] on div "Success The invoice has been generated and stored. Go to Calendar" at bounding box center [370, 367] width 734 height 74
drag, startPoint x: 447, startPoint y: 122, endPoint x: 257, endPoint y: 125, distance: 189.6
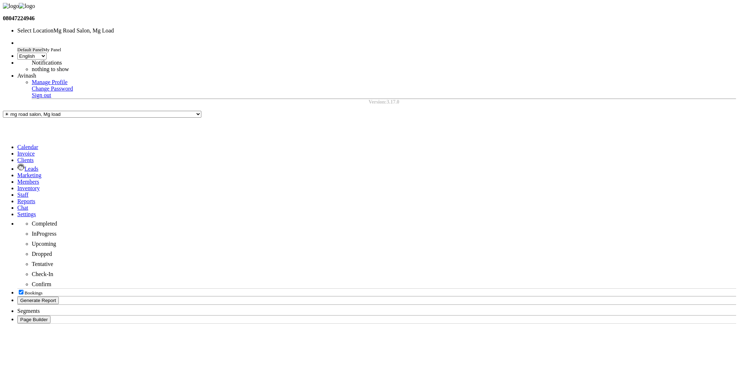
click at [257, 330] on div "Success The invoice has been generated and stored. Go to Calendar" at bounding box center [370, 367] width 734 height 74
select select "en"
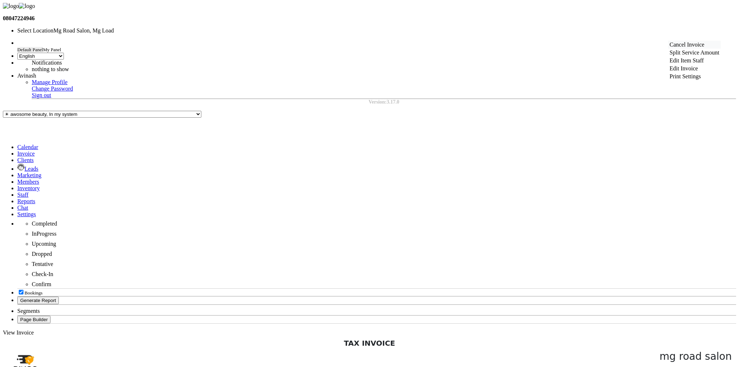
click at [694, 48] on div "Cancel Invoice" at bounding box center [695, 45] width 53 height 8
click at [17, 151] on icon at bounding box center [17, 154] width 0 height 6
select select "service"
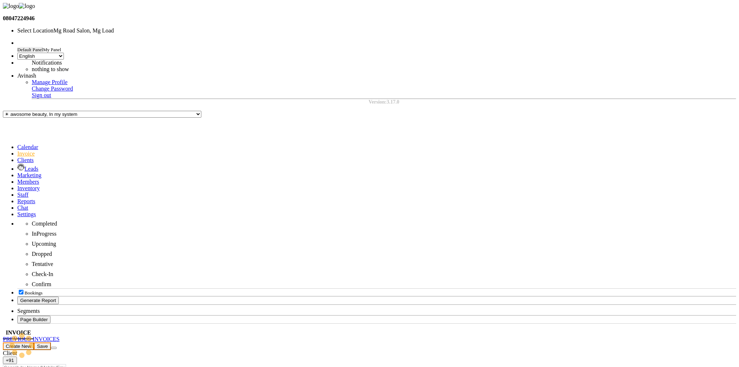
select select "655"
type input "2137"
click at [99, 336] on div "PREVIOUS INVOICES" at bounding box center [370, 339] width 734 height 6
click at [60, 336] on link "PREVIOUS INVOICES" at bounding box center [31, 339] width 57 height 6
click at [80, 343] on input "text" at bounding box center [41, 347] width 77 height 8
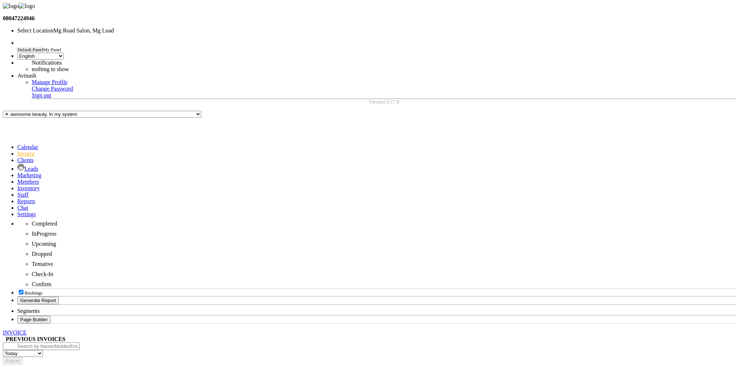
paste input "V/2025-26/1841"
type input "V/2025-26/1841"
select select "en"
click at [71, 367] on span "Sales" at bounding box center [65, 372] width 12 height 6
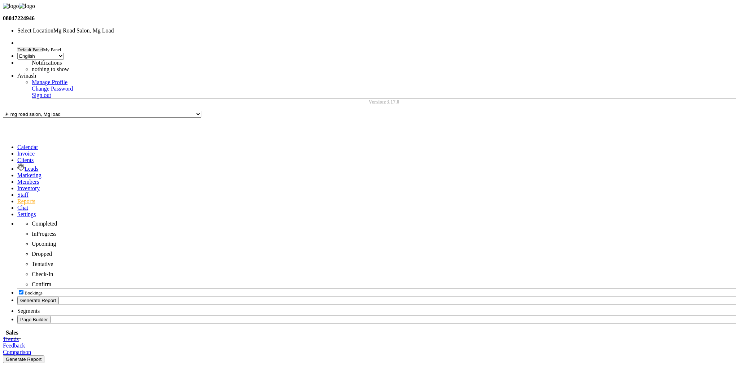
select select "9"
select select "2025"
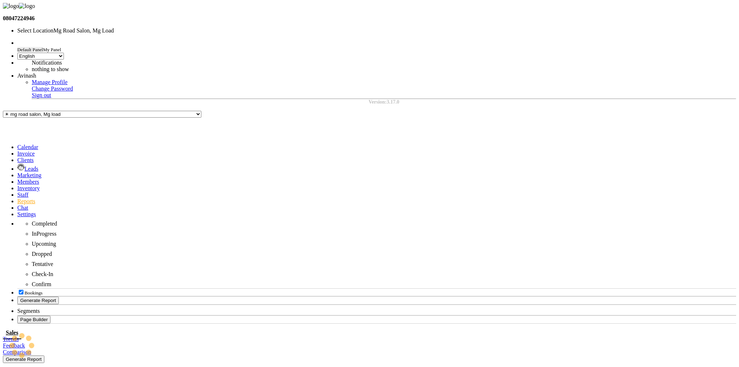
select select "filtered_report"
select select "pdf"
select select "8"
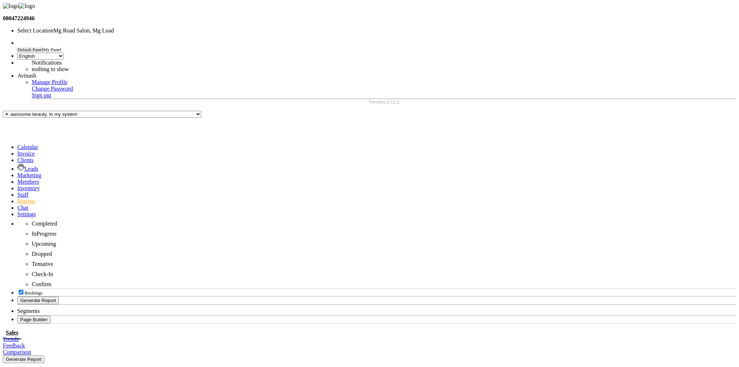
select select "8"
select select "2025"
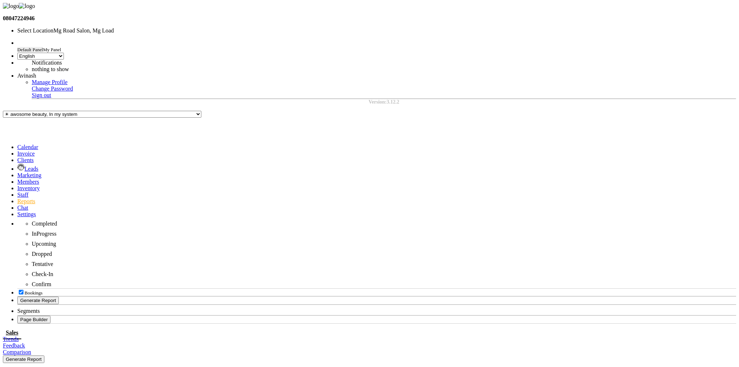
select select "8"
select select "2025"
click at [141, 367] on span "Invoice" at bounding box center [131, 372] width 17 height 6
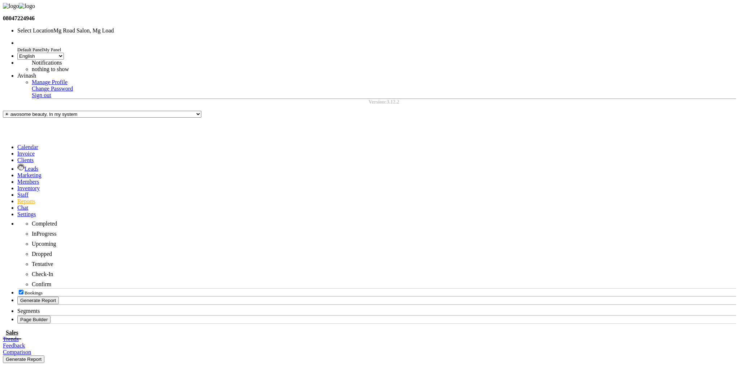
select select "filtered_report"
select select "pdf"
drag, startPoint x: 184, startPoint y: 187, endPoint x: 143, endPoint y: 189, distance: 41.6
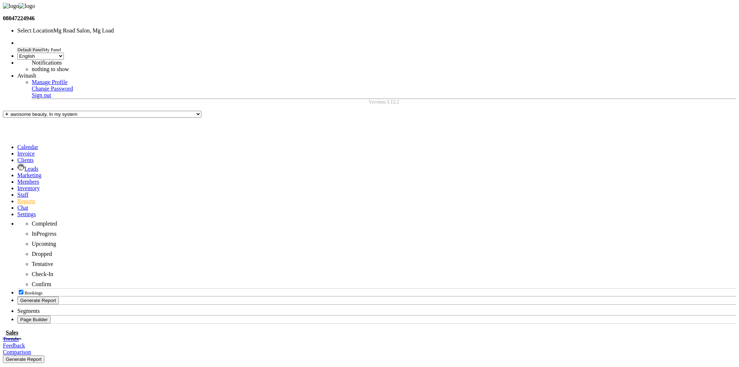
copy td "V/2025-26/1841"
click at [71, 367] on span "Sales" at bounding box center [65, 372] width 12 height 6
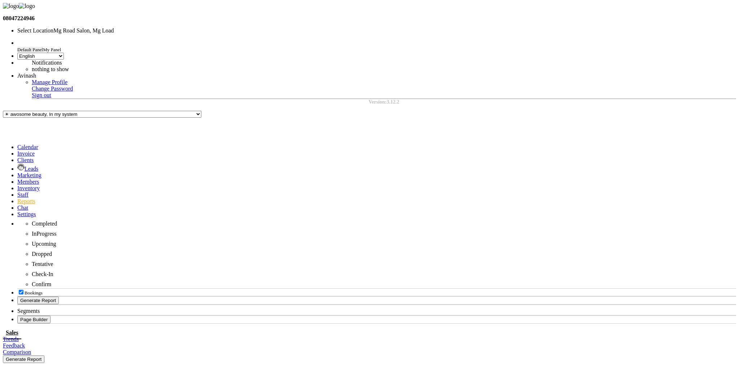
select select "filtered_report"
select select "pdf"
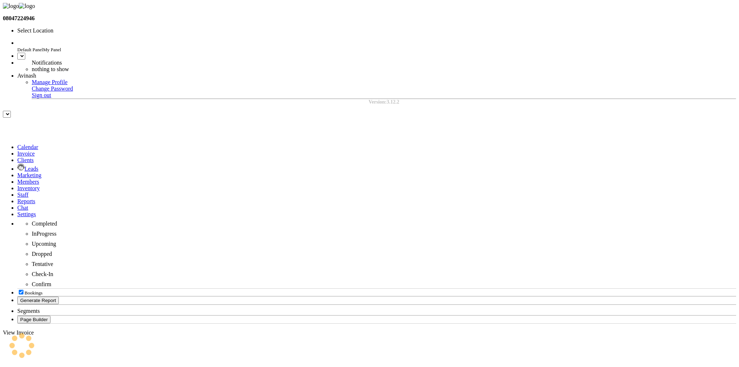
select select "en"
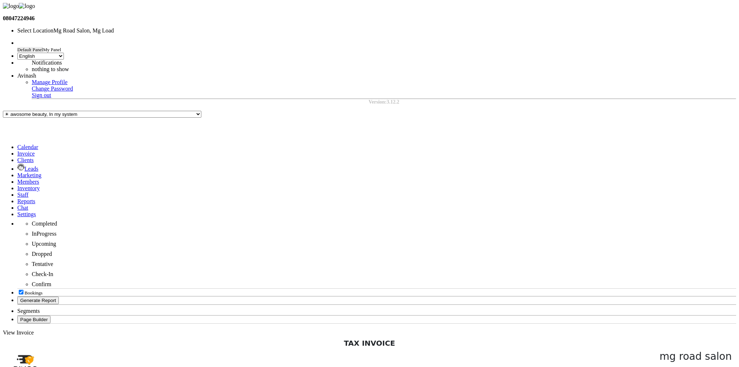
click at [698, 47] on div "Cancel Invoice" at bounding box center [695, 45] width 53 height 8
